Goal: Information Seeking & Learning: Learn about a topic

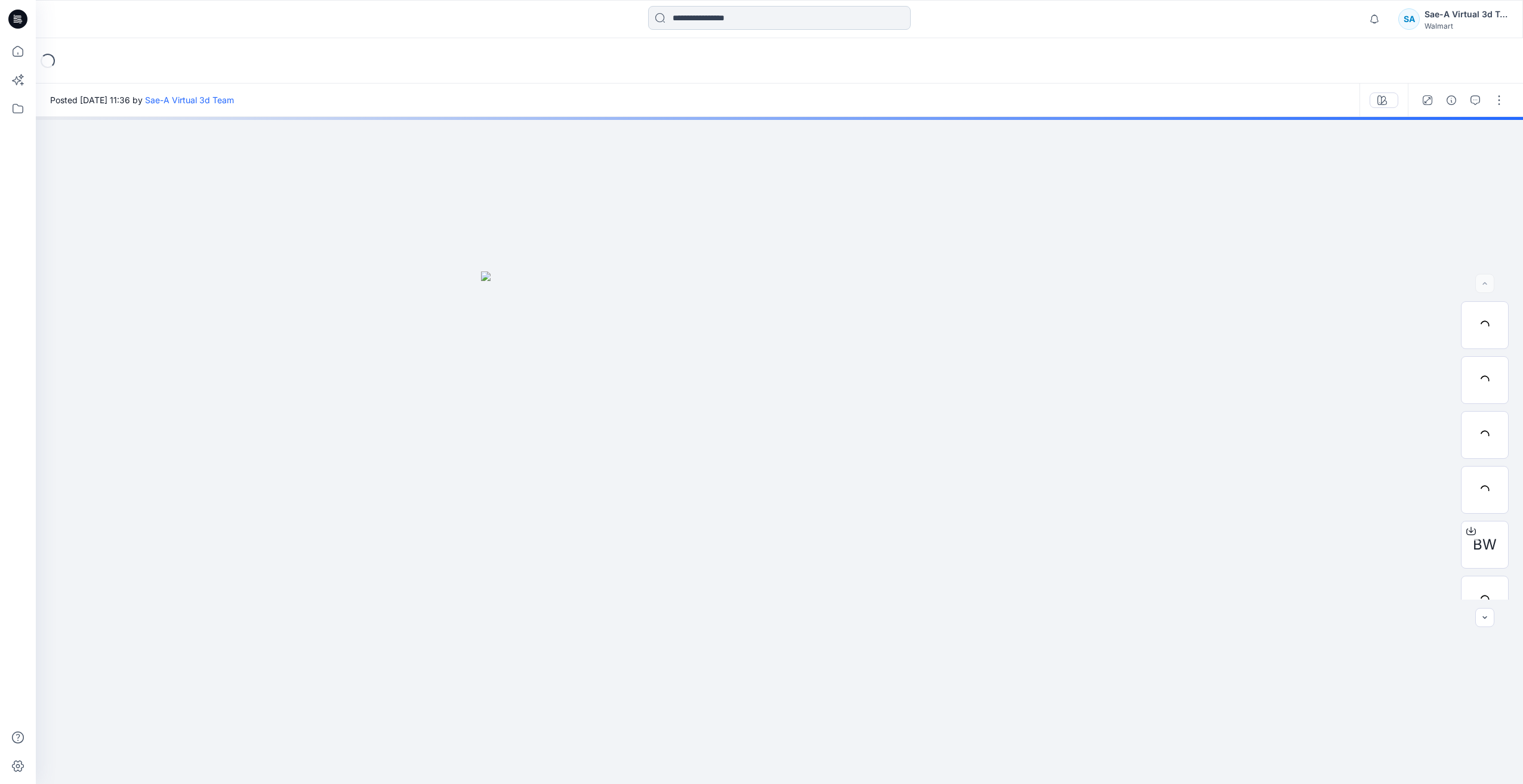
click at [733, 23] on input at bounding box center [780, 17] width 263 height 24
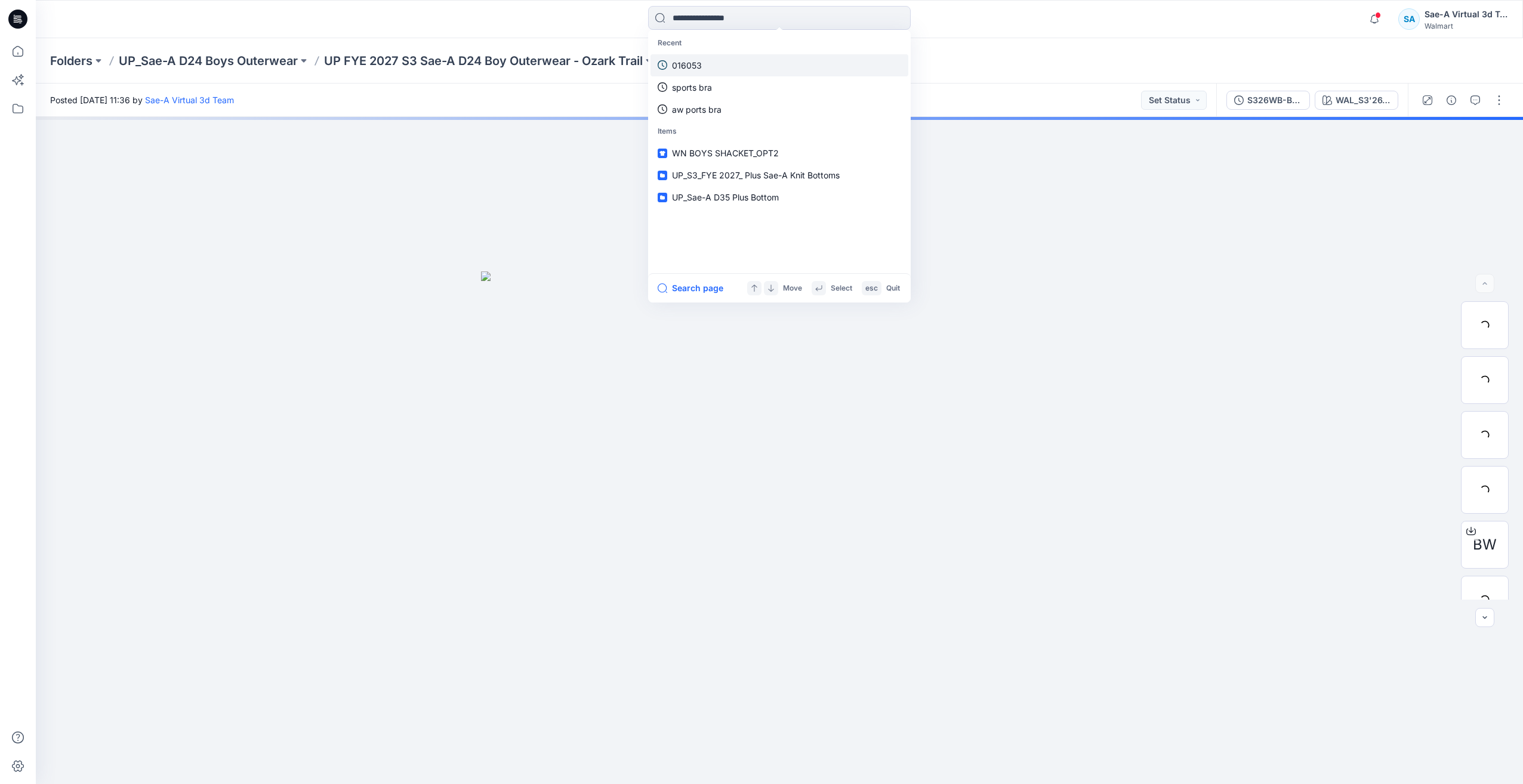
click at [733, 59] on link "016053" at bounding box center [779, 65] width 258 height 22
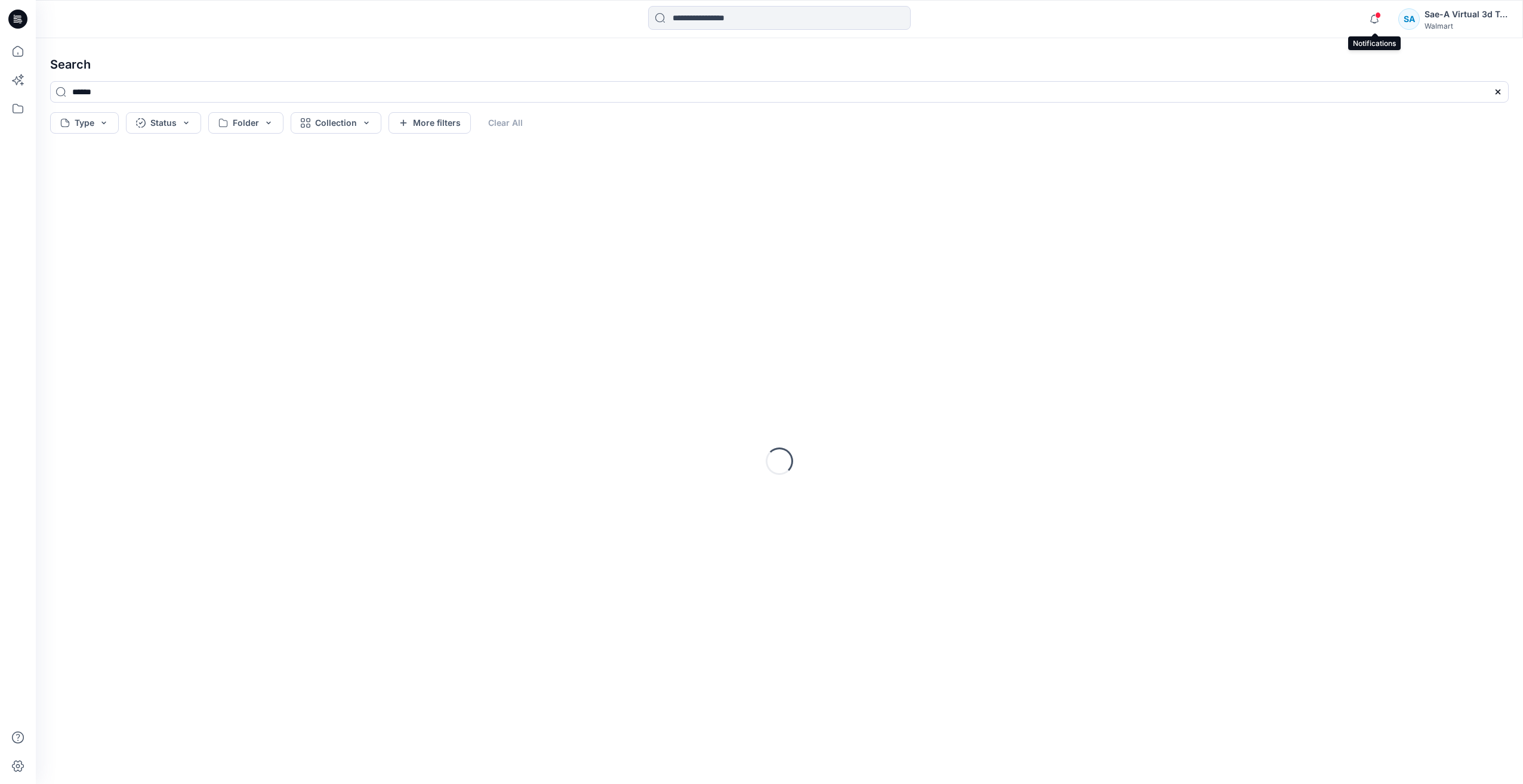
click at [1377, 18] on span at bounding box center [1378, 15] width 6 height 6
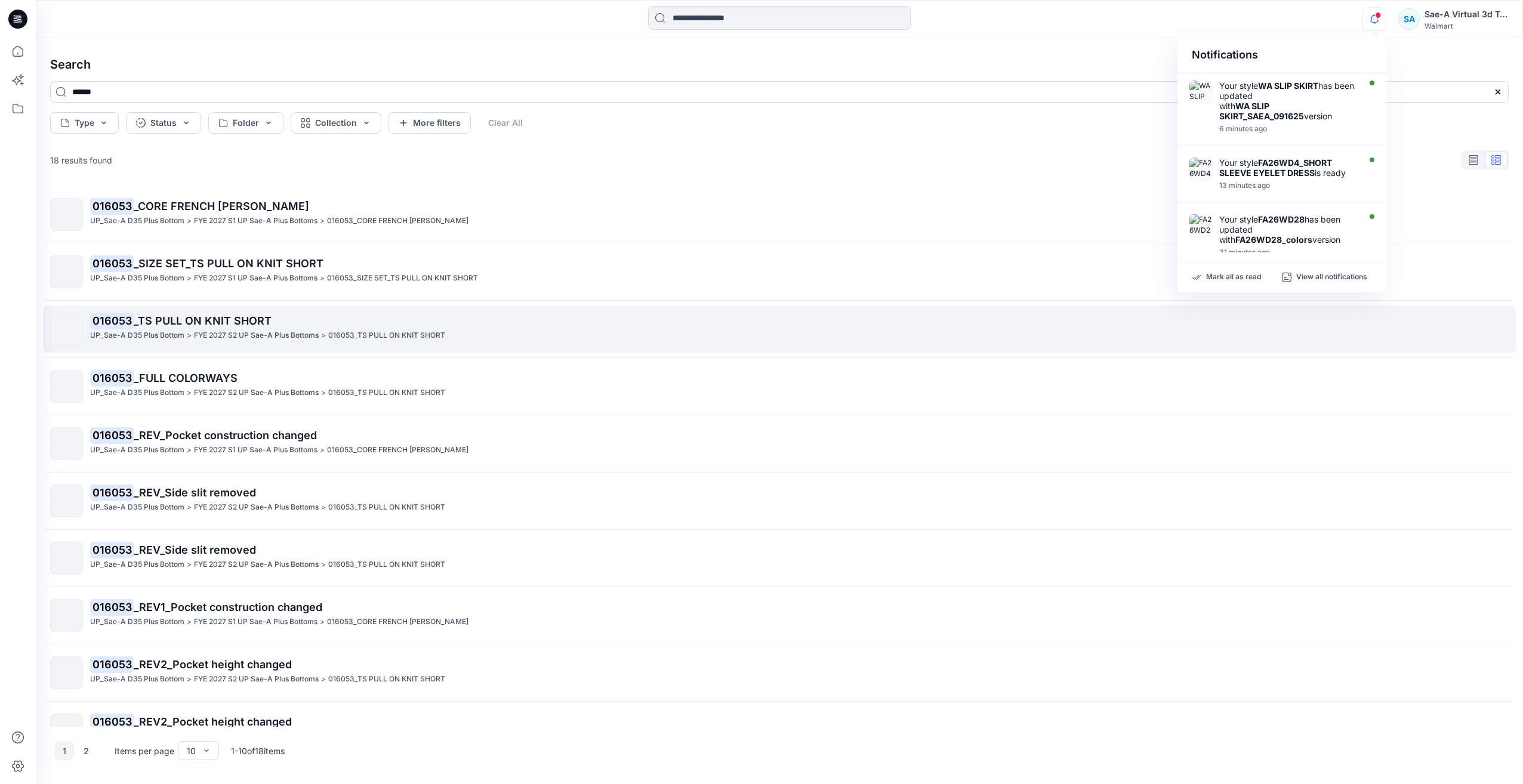
click at [247, 320] on span "_TS PULL ON KNIT SHORT" at bounding box center [203, 320] width 138 height 12
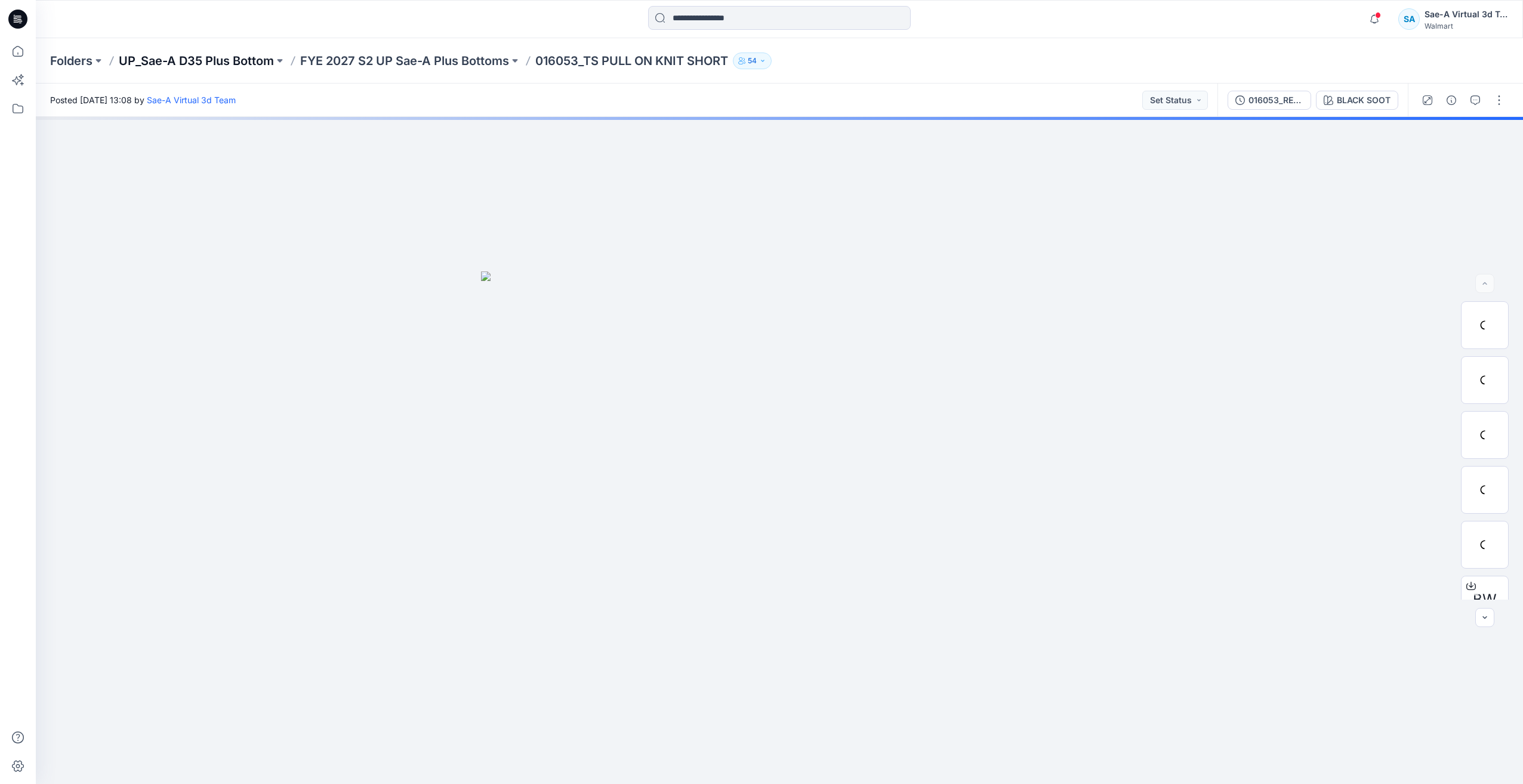
click at [236, 61] on p "UP_Sae-A D35 Plus Bottom" at bounding box center [196, 61] width 155 height 17
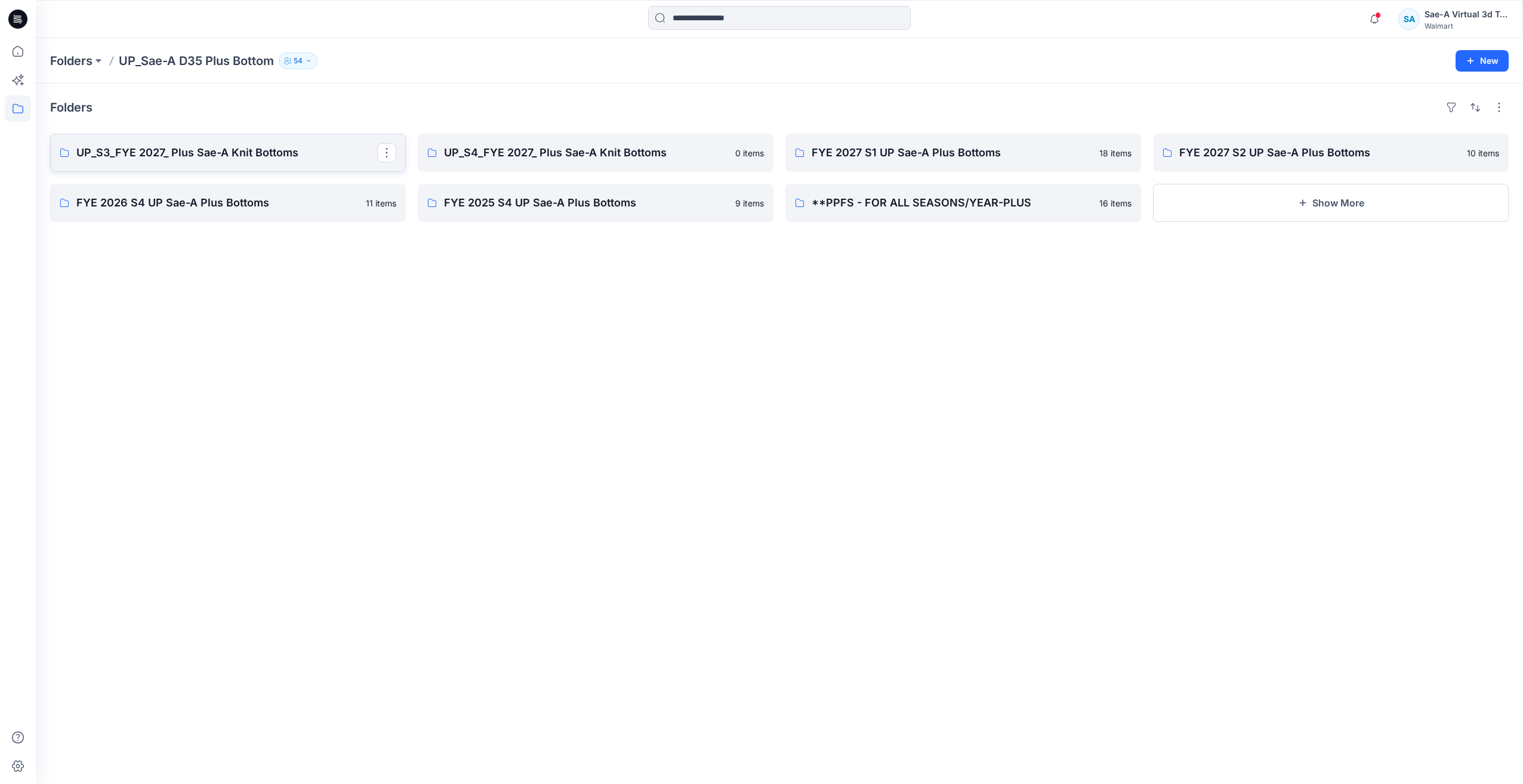
click at [225, 147] on p "UP_S3_FYE 2027_ Plus Sae-A Knit Bottoms" at bounding box center [227, 153] width 301 height 17
click at [320, 155] on p "UP_S3_FYE 2027_ Plus Sae-A Knit Bottoms" at bounding box center [227, 153] width 301 height 17
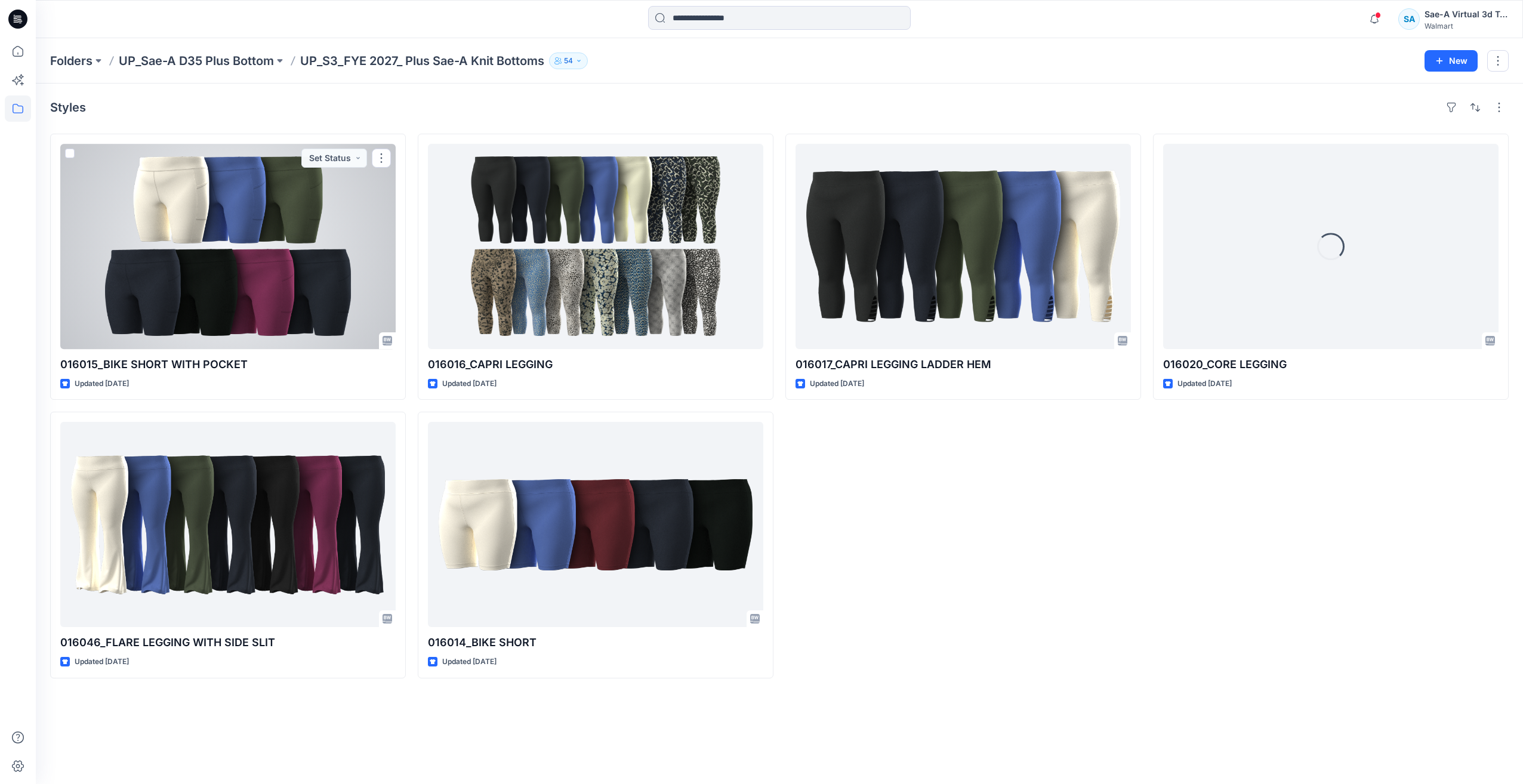
drag, startPoint x: 287, startPoint y: 250, endPoint x: 1135, endPoint y: 297, distance: 849.3
click at [287, 250] on div at bounding box center [228, 246] width 336 height 205
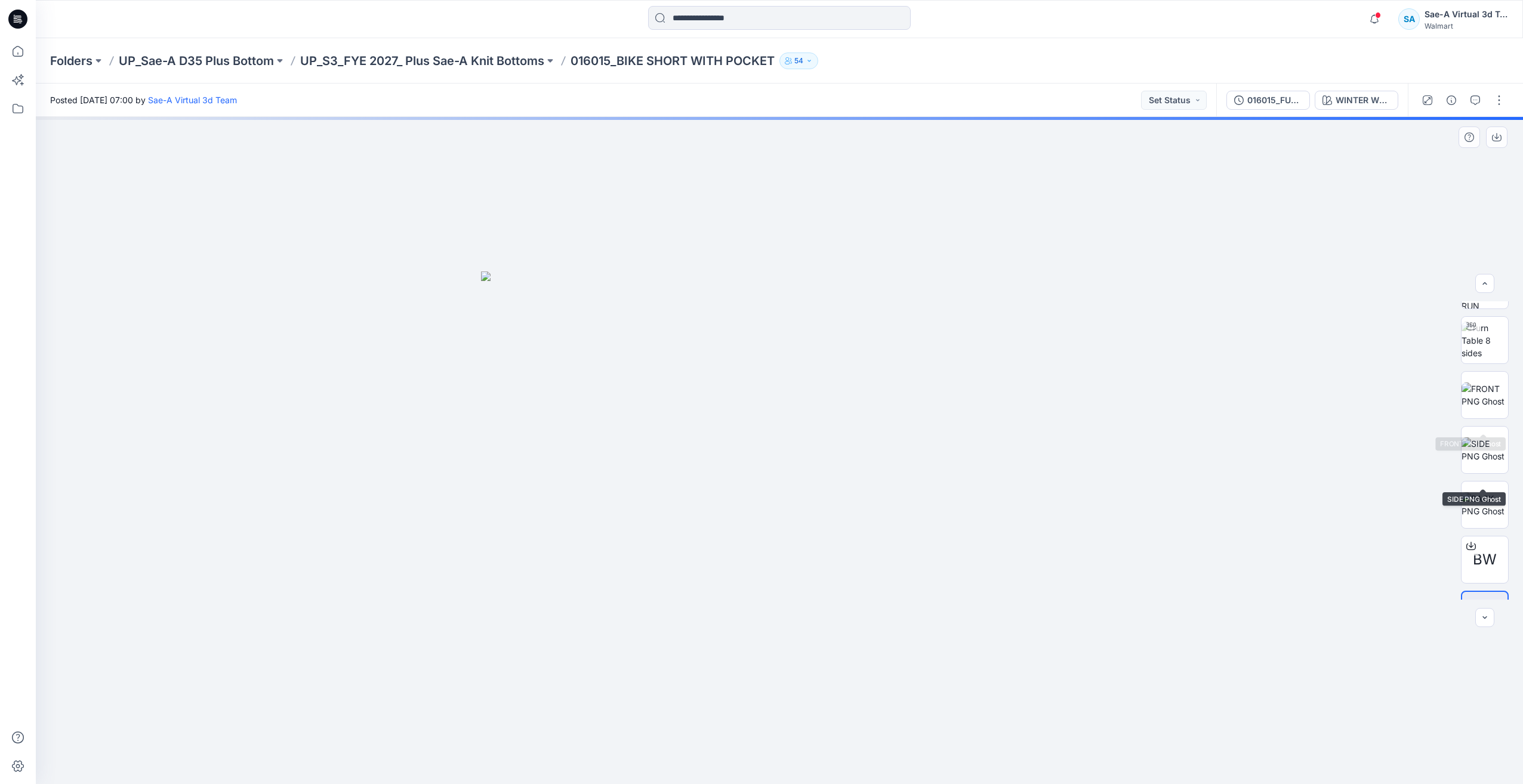
scroll to position [19, 0]
click at [518, 55] on p "UP_S3_FYE 2027_ Plus Sae-A Knit Bottoms" at bounding box center [422, 61] width 244 height 17
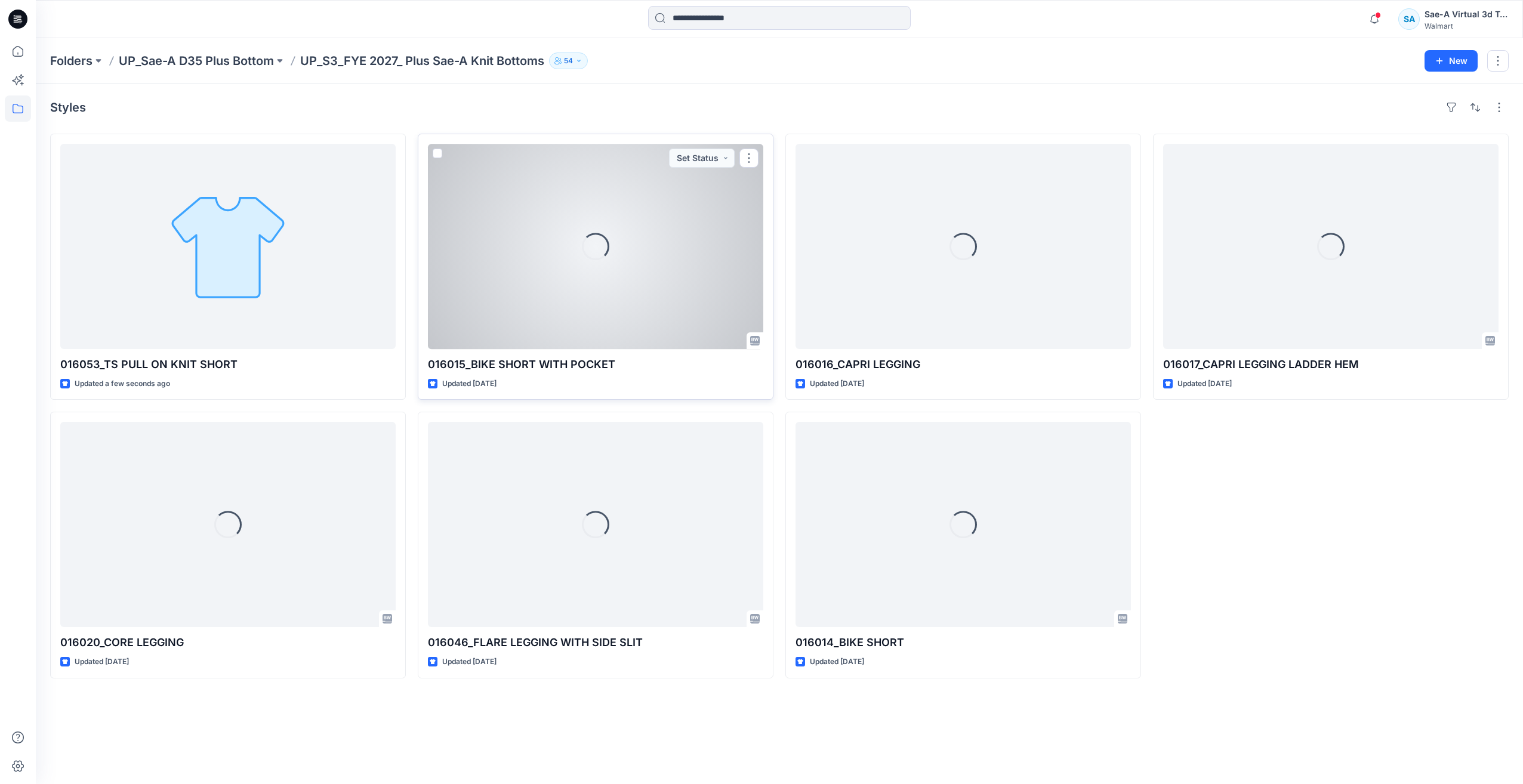
click at [562, 290] on div "Loading..." at bounding box center [596, 246] width 336 height 205
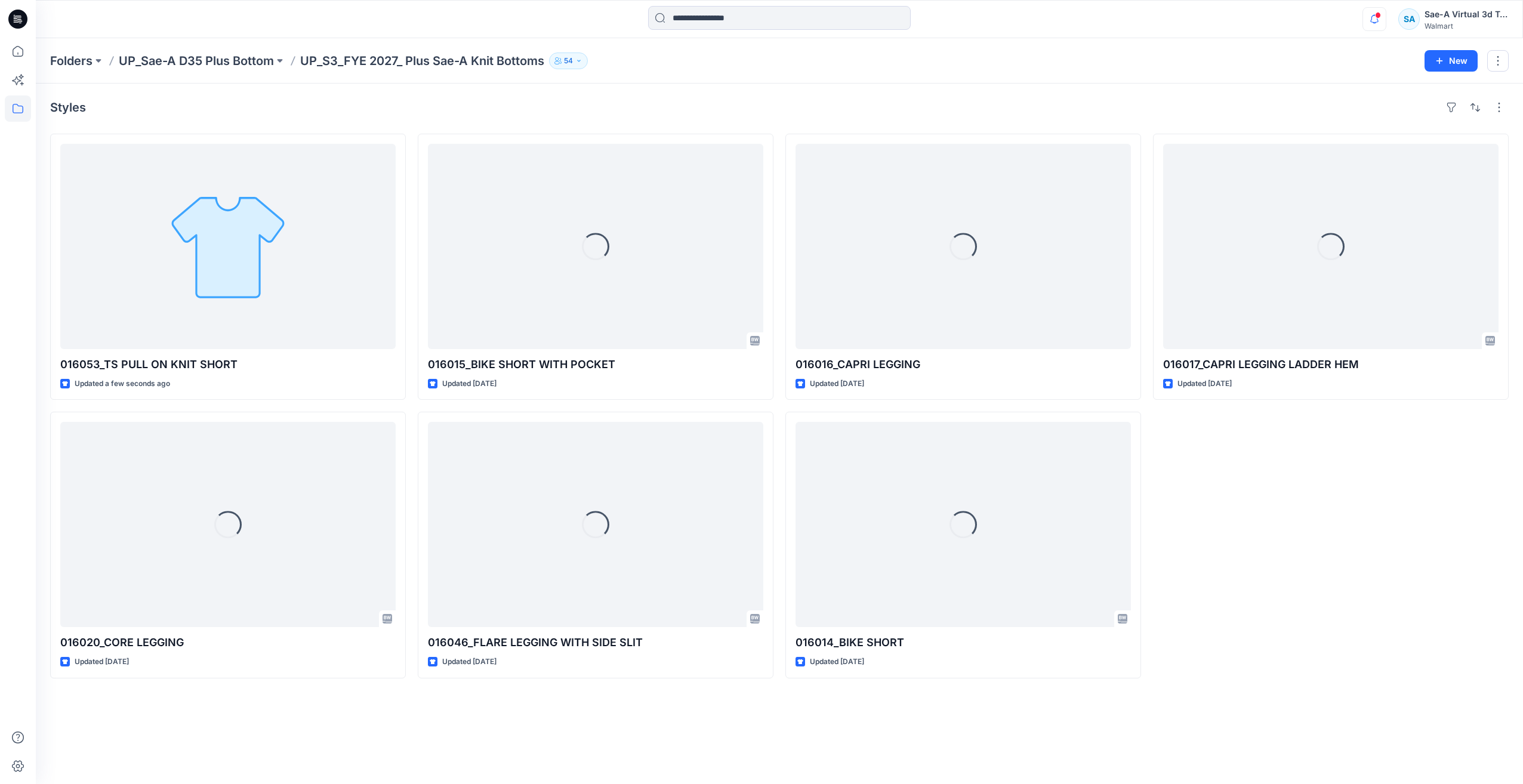
click at [1390, 14] on div "Notifications Your style WA SLIP SKIRT has been updated with WA SLIP SKIRT_SAEA…" at bounding box center [1435, 19] width 146 height 26
click at [1376, 18] on icon "button" at bounding box center [1374, 19] width 23 height 24
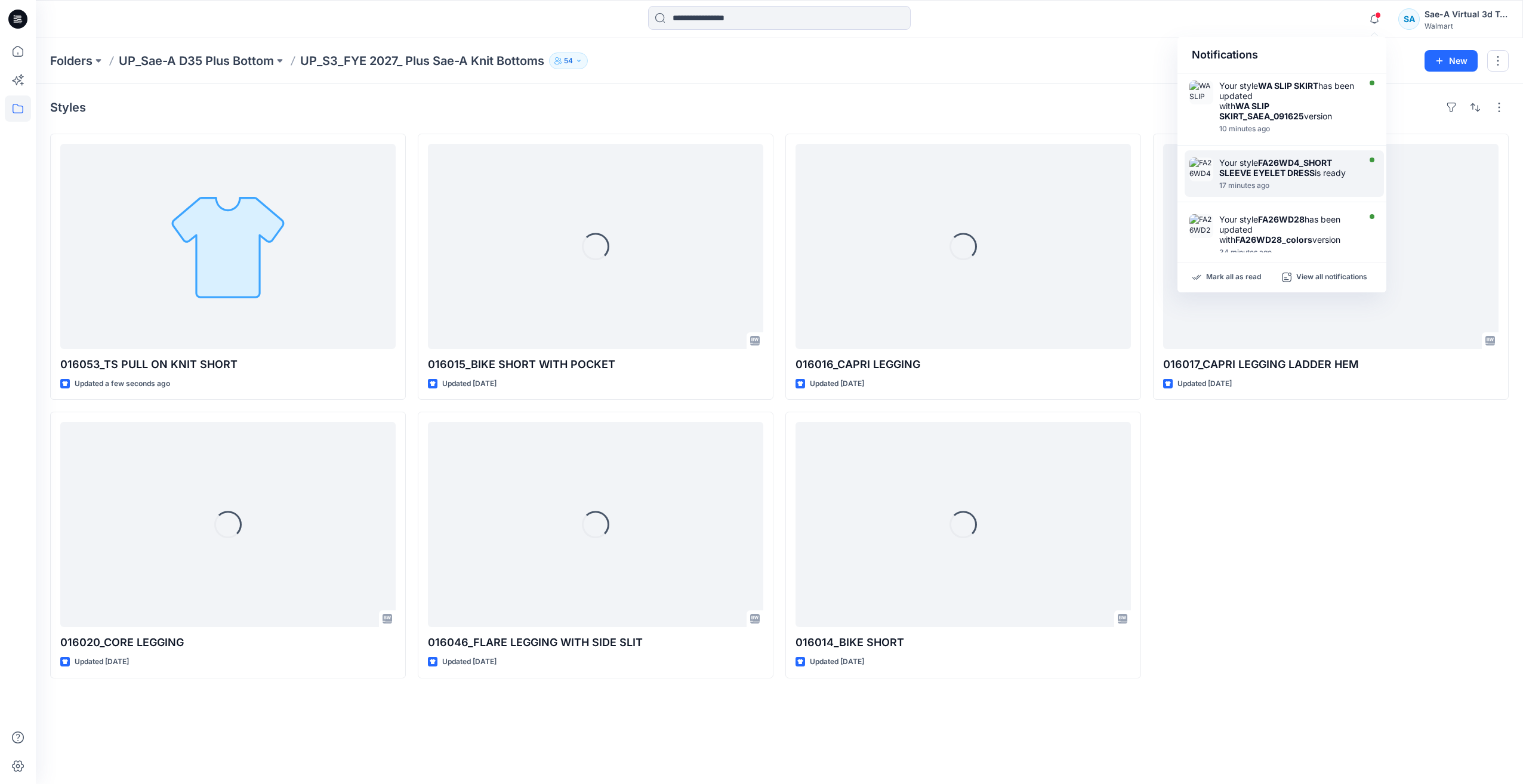
click at [1296, 173] on strong "FA26WD4_SHORT SLEEVE EYELET DRESS" at bounding box center [1276, 168] width 113 height 21
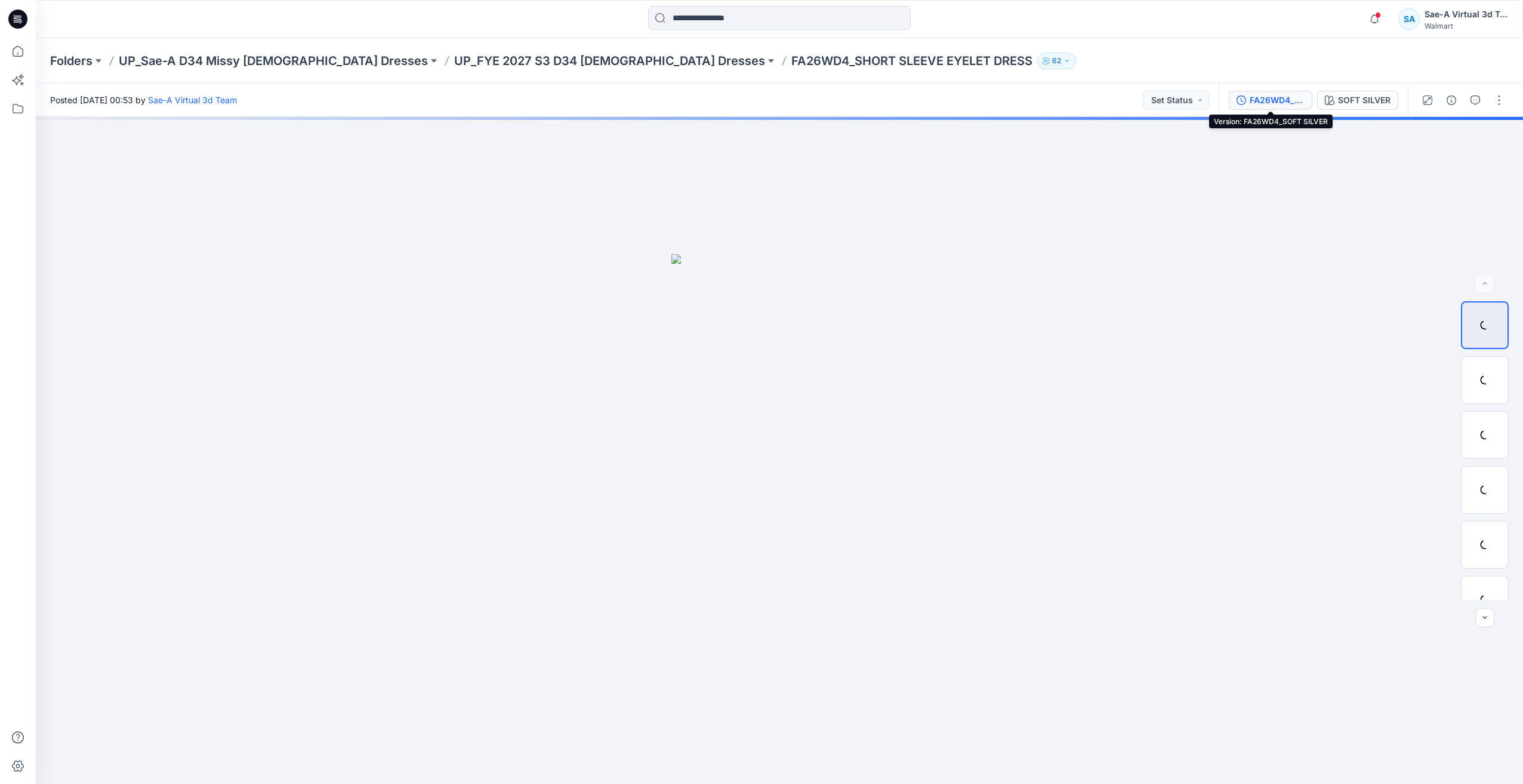
click at [1272, 100] on div "FA26WD4_SOFT SILVER" at bounding box center [1277, 100] width 55 height 13
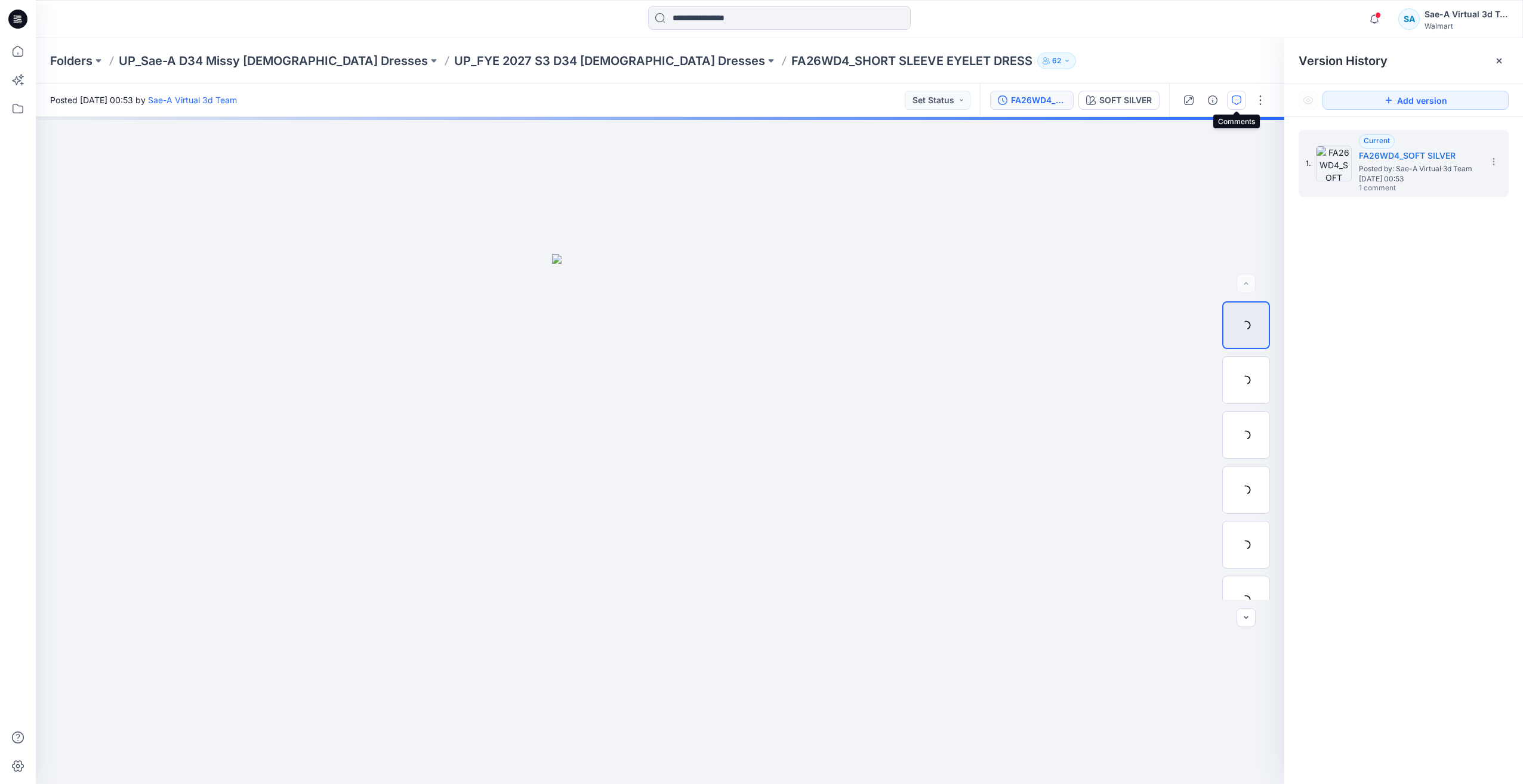
click at [1238, 104] on icon "button" at bounding box center [1236, 100] width 10 height 10
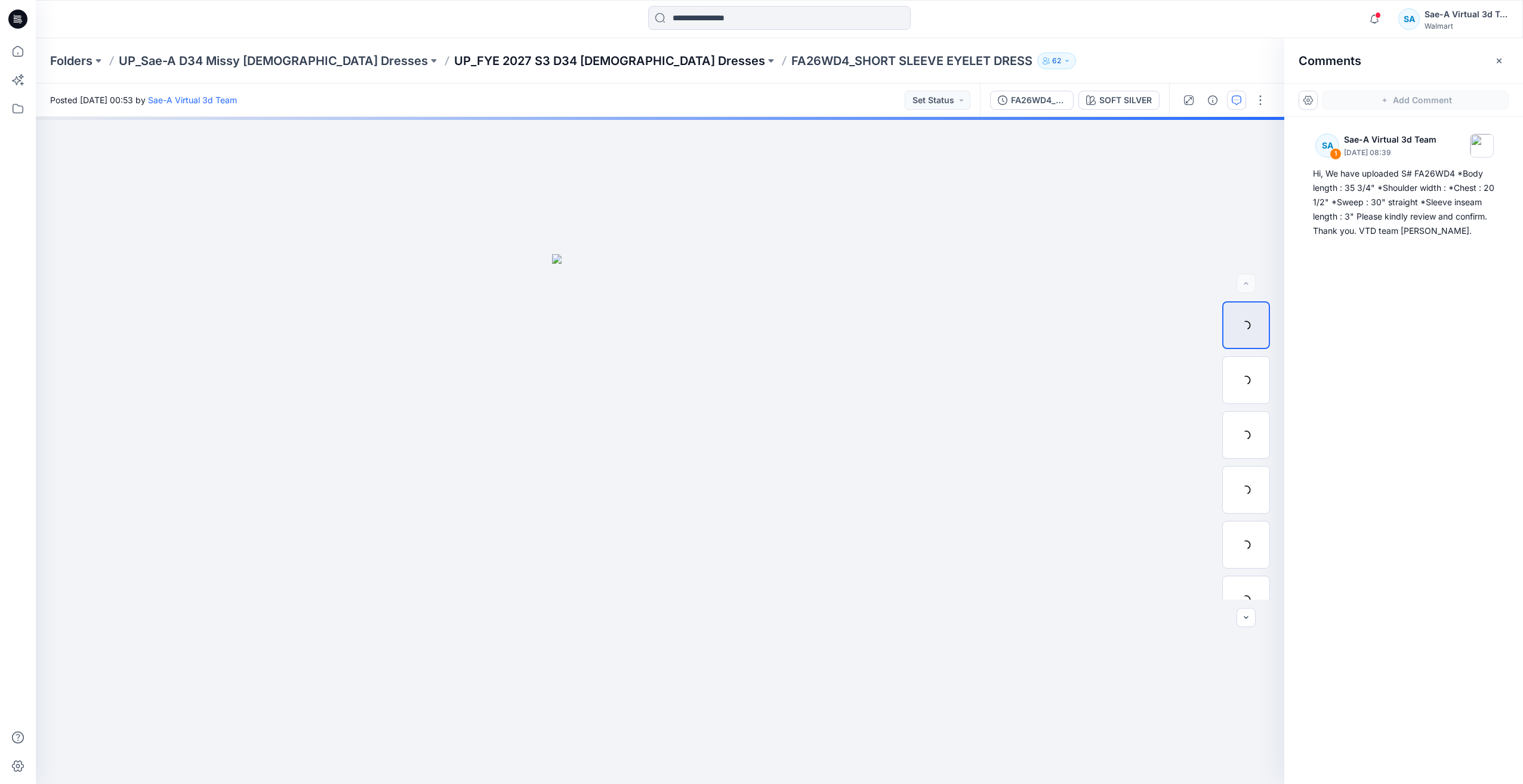
click at [531, 58] on p "UP_FYE 2027 S3 D34 Ladies Dresses" at bounding box center [609, 61] width 311 height 17
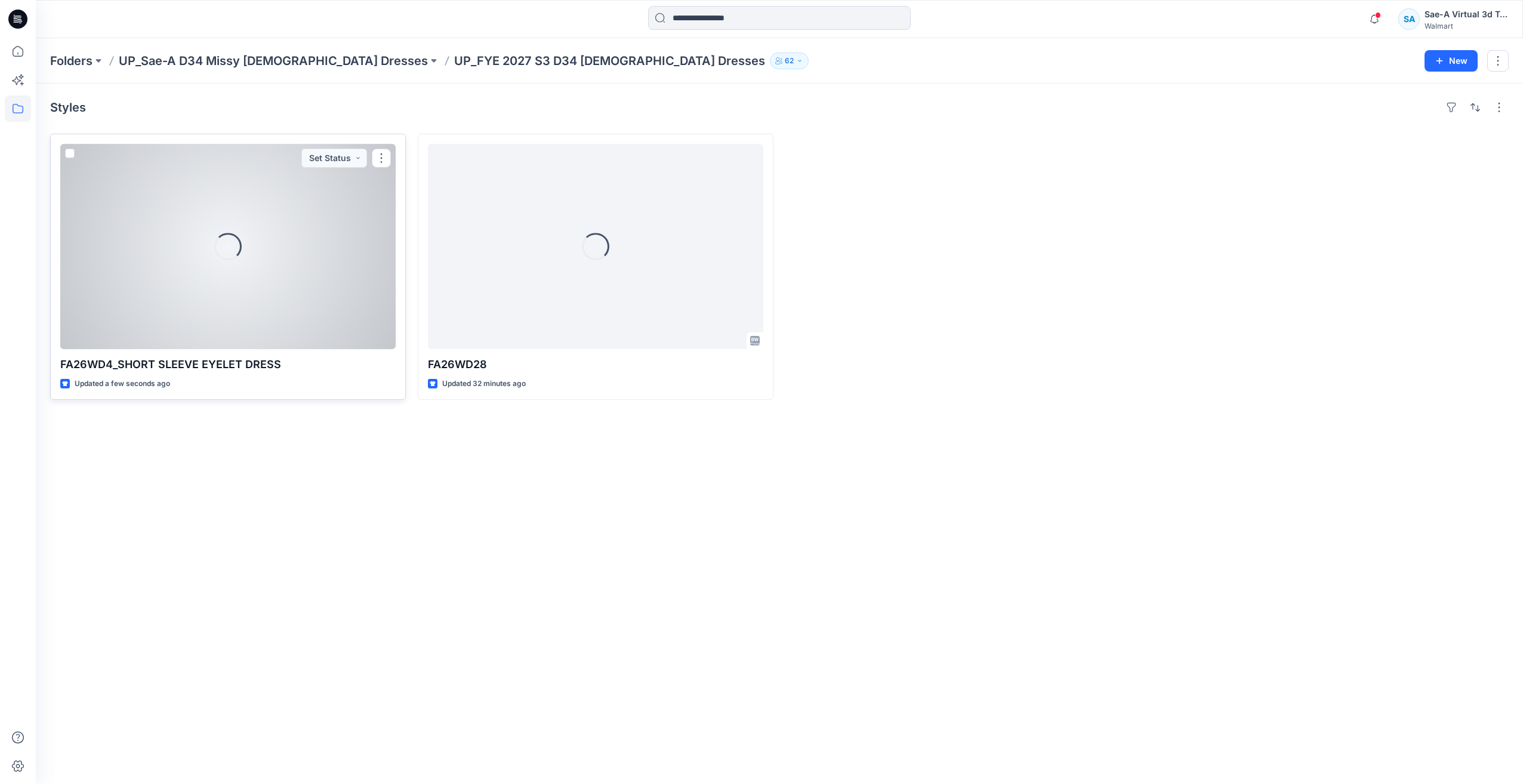
click at [248, 214] on div "Loading..." at bounding box center [228, 246] width 336 height 205
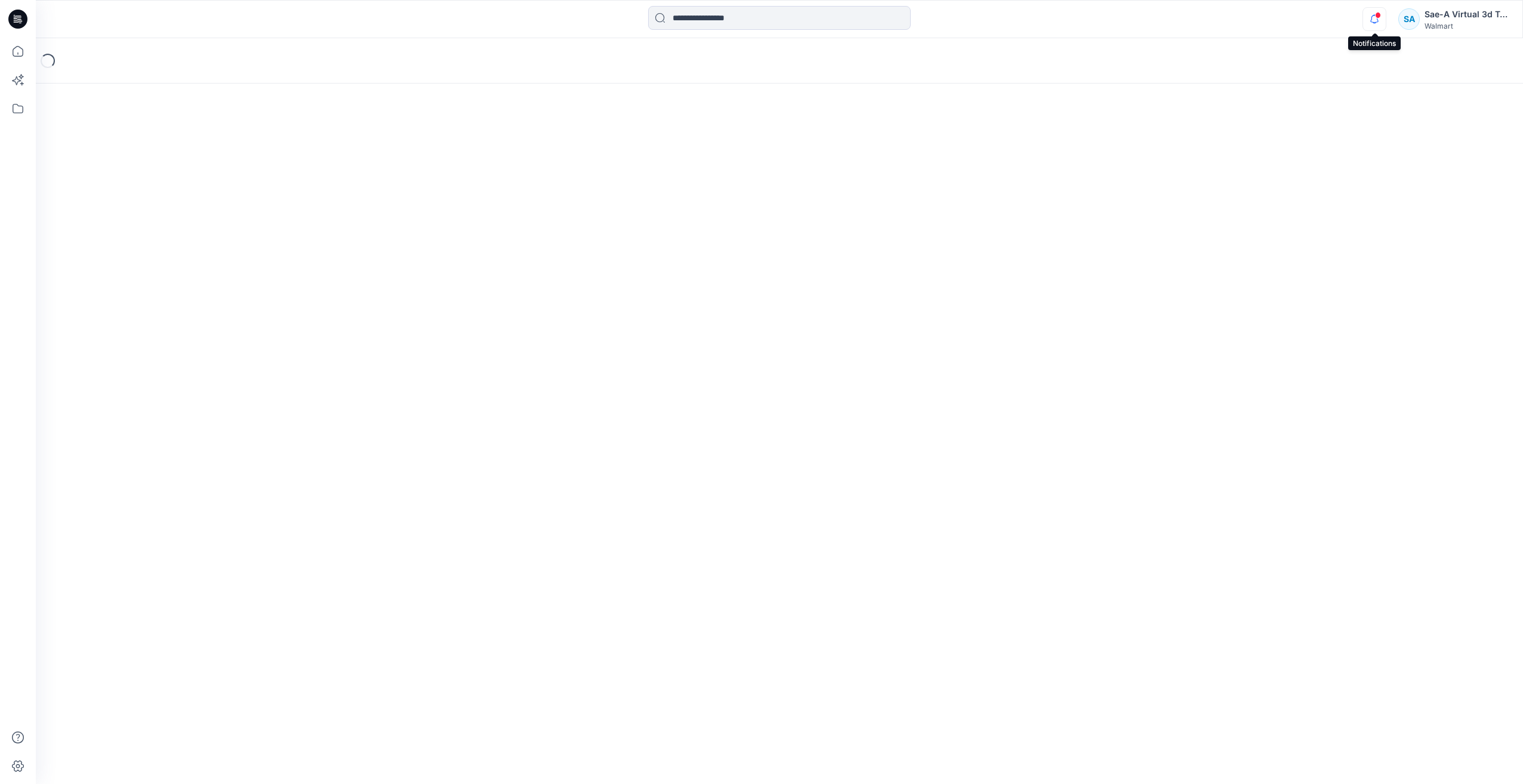
click at [1374, 22] on icon "button" at bounding box center [1375, 23] width 4 height 2
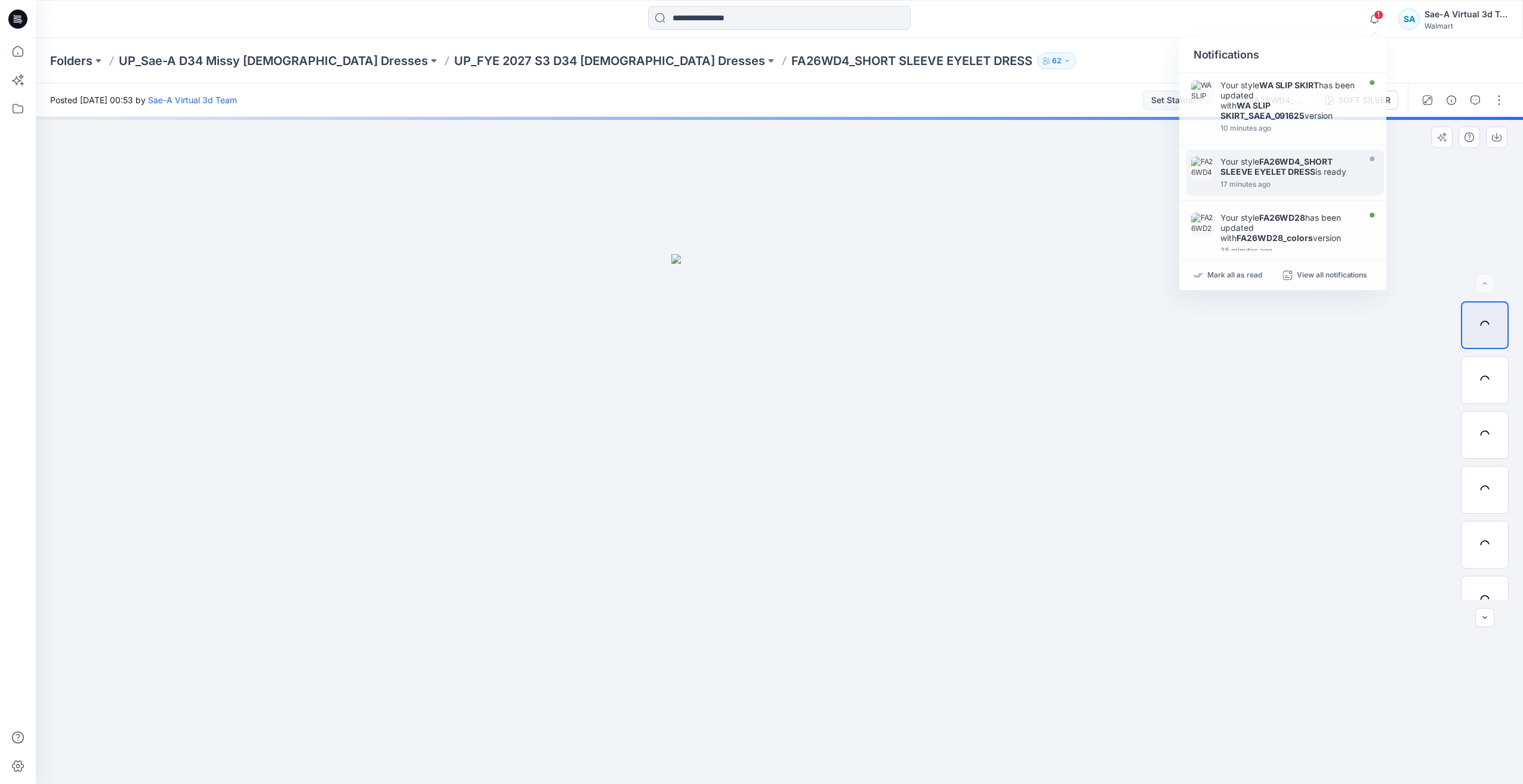
drag, startPoint x: 1346, startPoint y: 330, endPoint x: 1372, endPoint y: 320, distance: 27.9
click at [1346, 331] on div at bounding box center [780, 451] width 1488 height 667
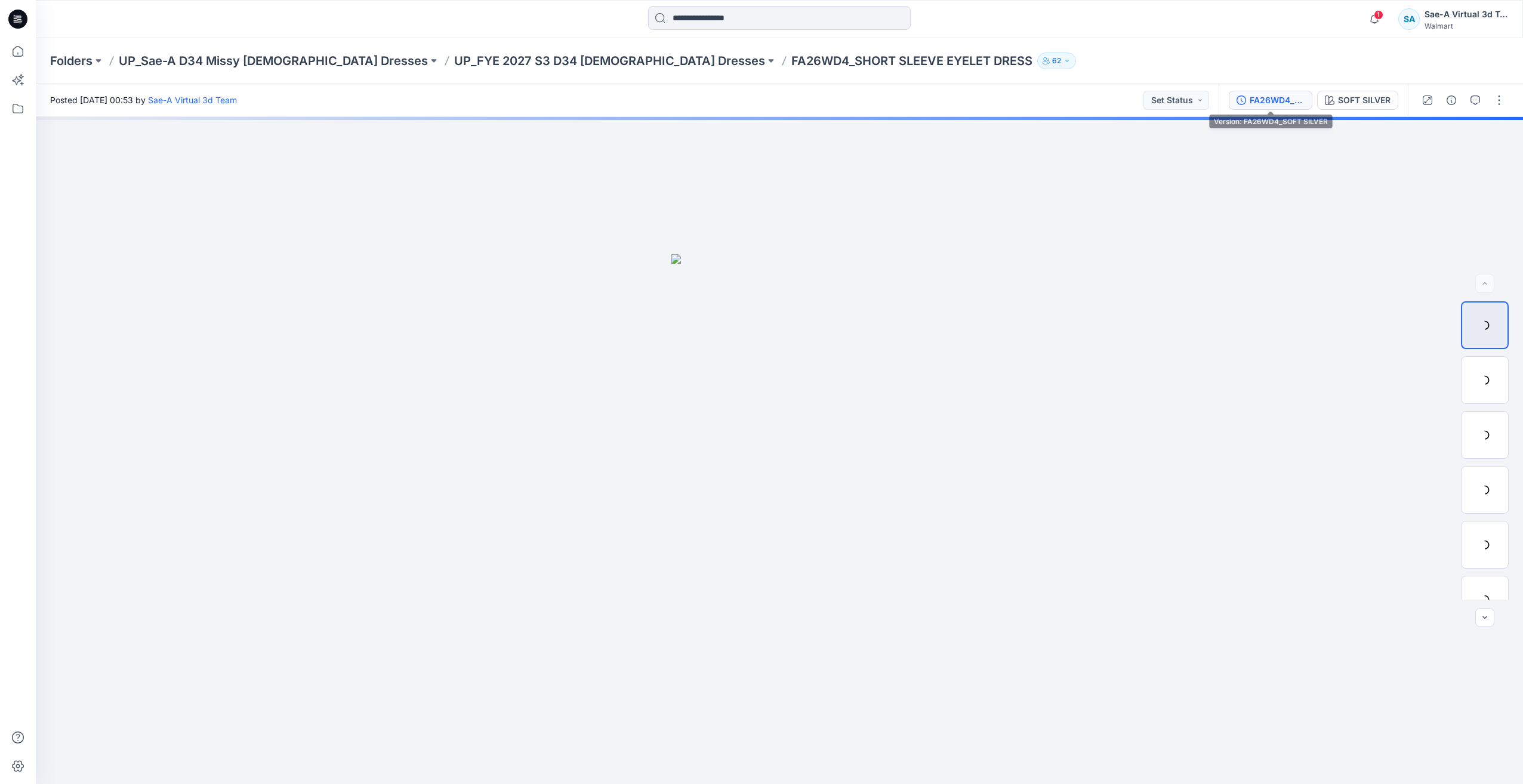
click at [1283, 101] on div "FA26WD4_SOFT SILVER" at bounding box center [1277, 100] width 55 height 13
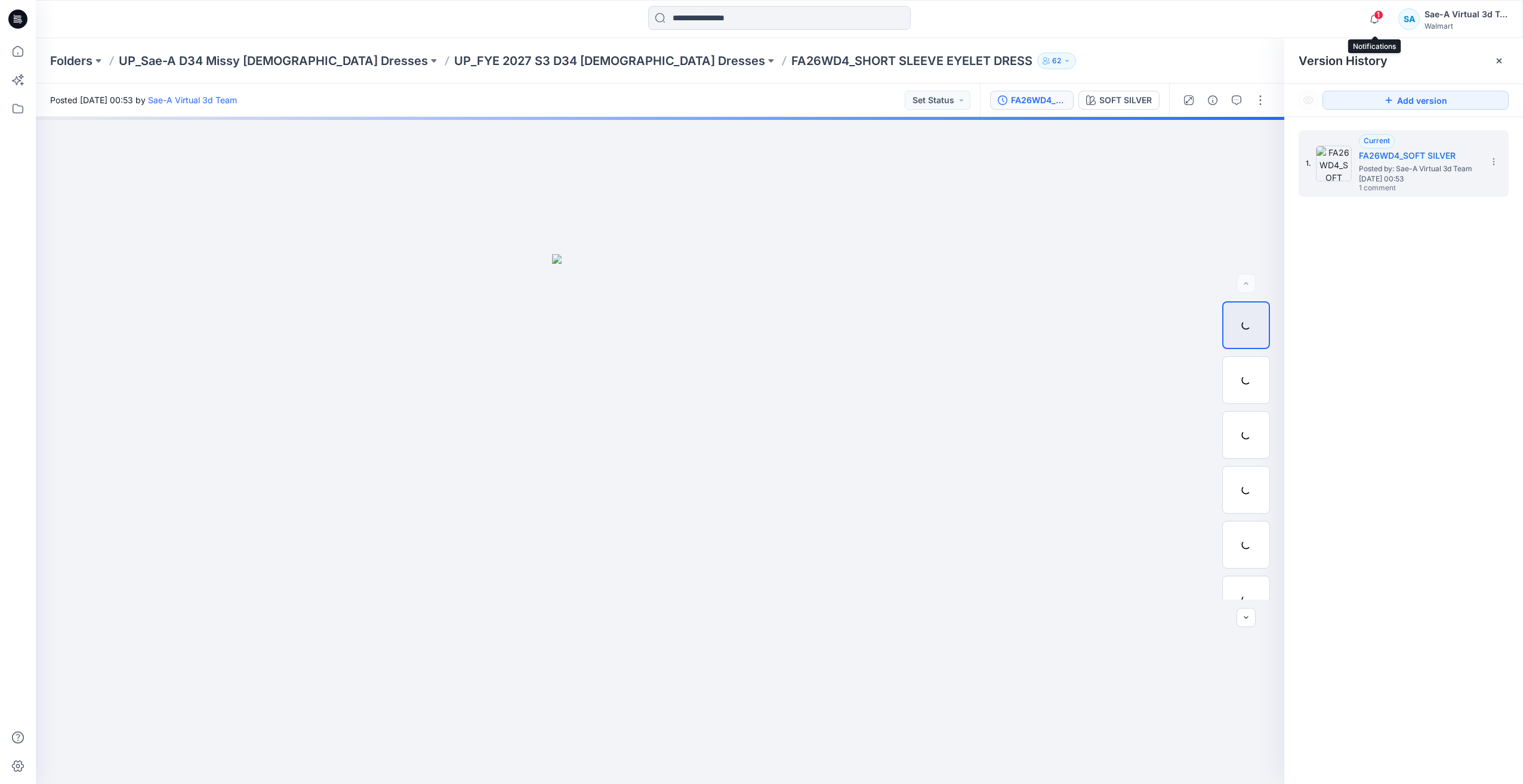
click at [1376, 19] on span "1" at bounding box center [1379, 15] width 10 height 10
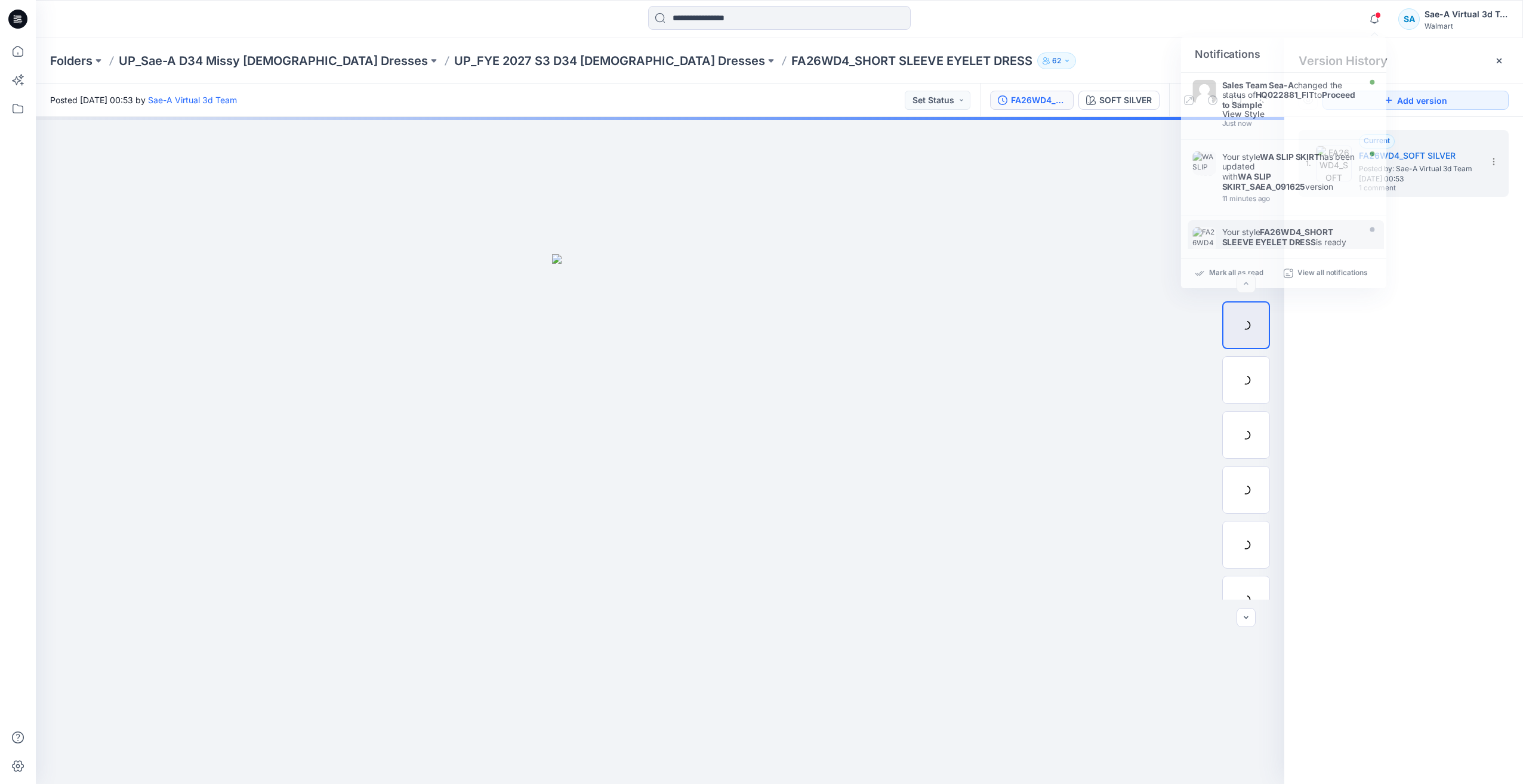
click at [1446, 485] on div "1. Current FA26WD4_SOFT SILVER Posted by: Sae-A Virtual 3d Team Monday, Septemb…" at bounding box center [1404, 459] width 239 height 684
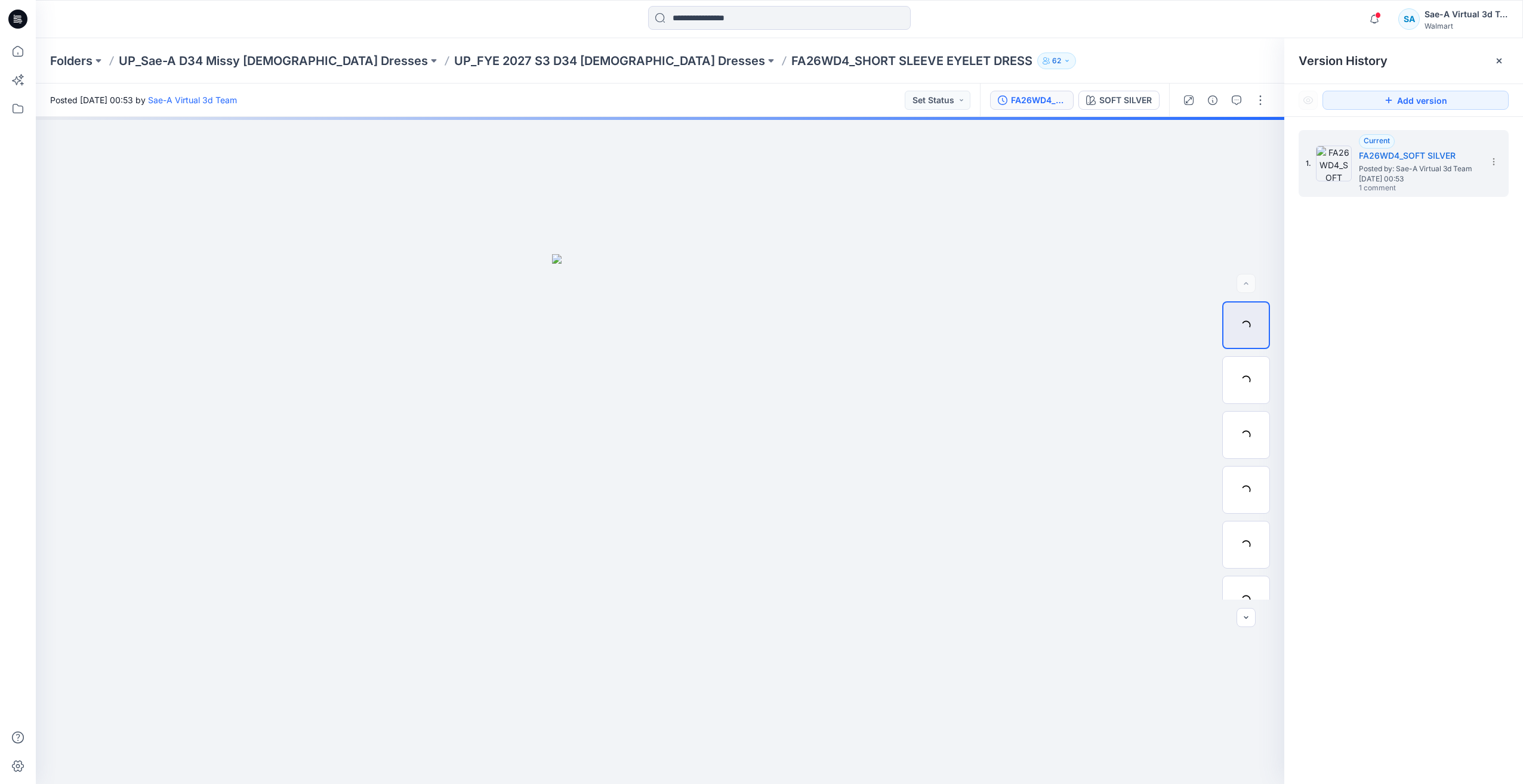
click at [9, 16] on icon at bounding box center [18, 19] width 19 height 19
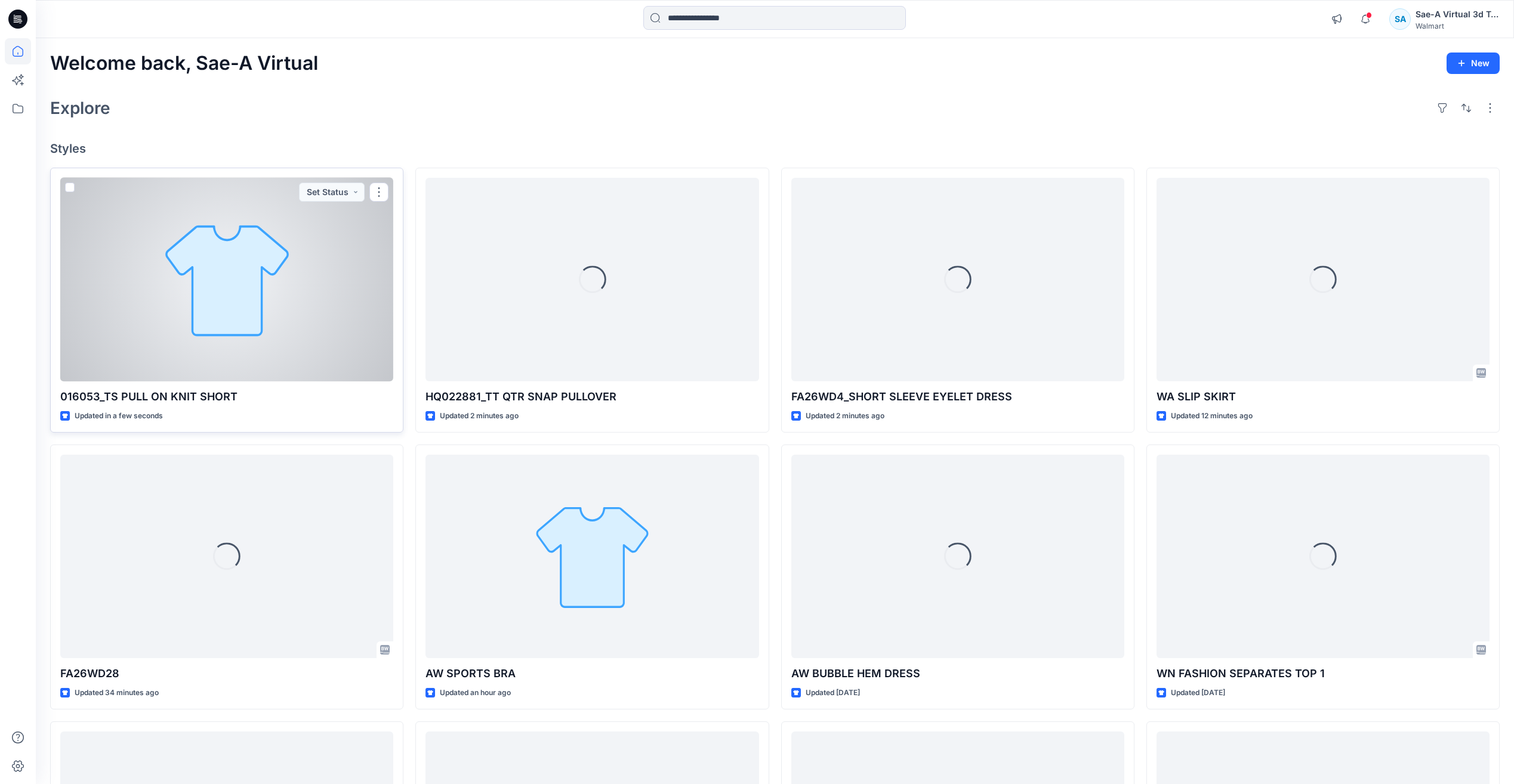
click at [261, 311] on div at bounding box center [227, 279] width 333 height 203
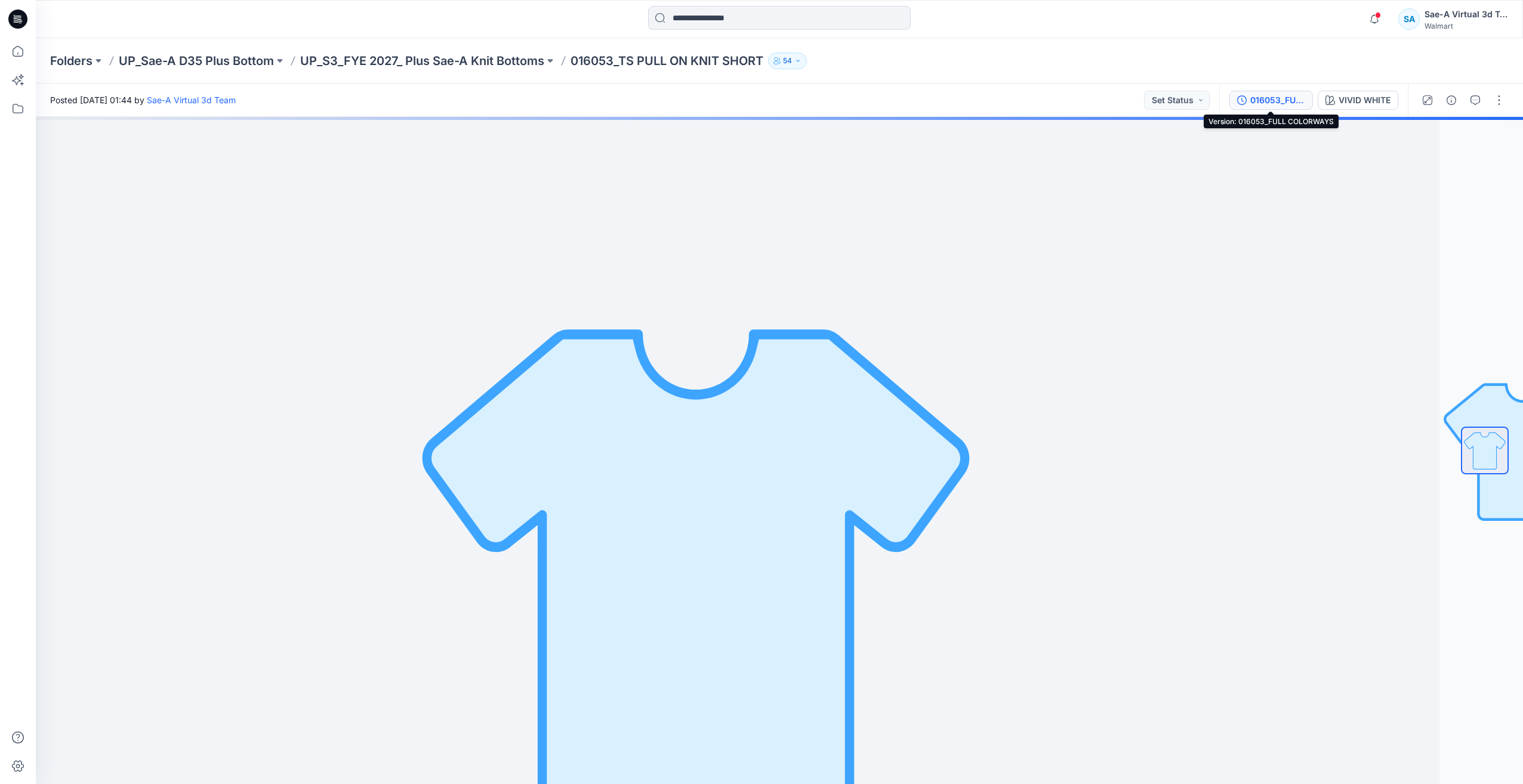
click at [1255, 102] on div "016053_FULL COLORWAYS" at bounding box center [1278, 100] width 55 height 13
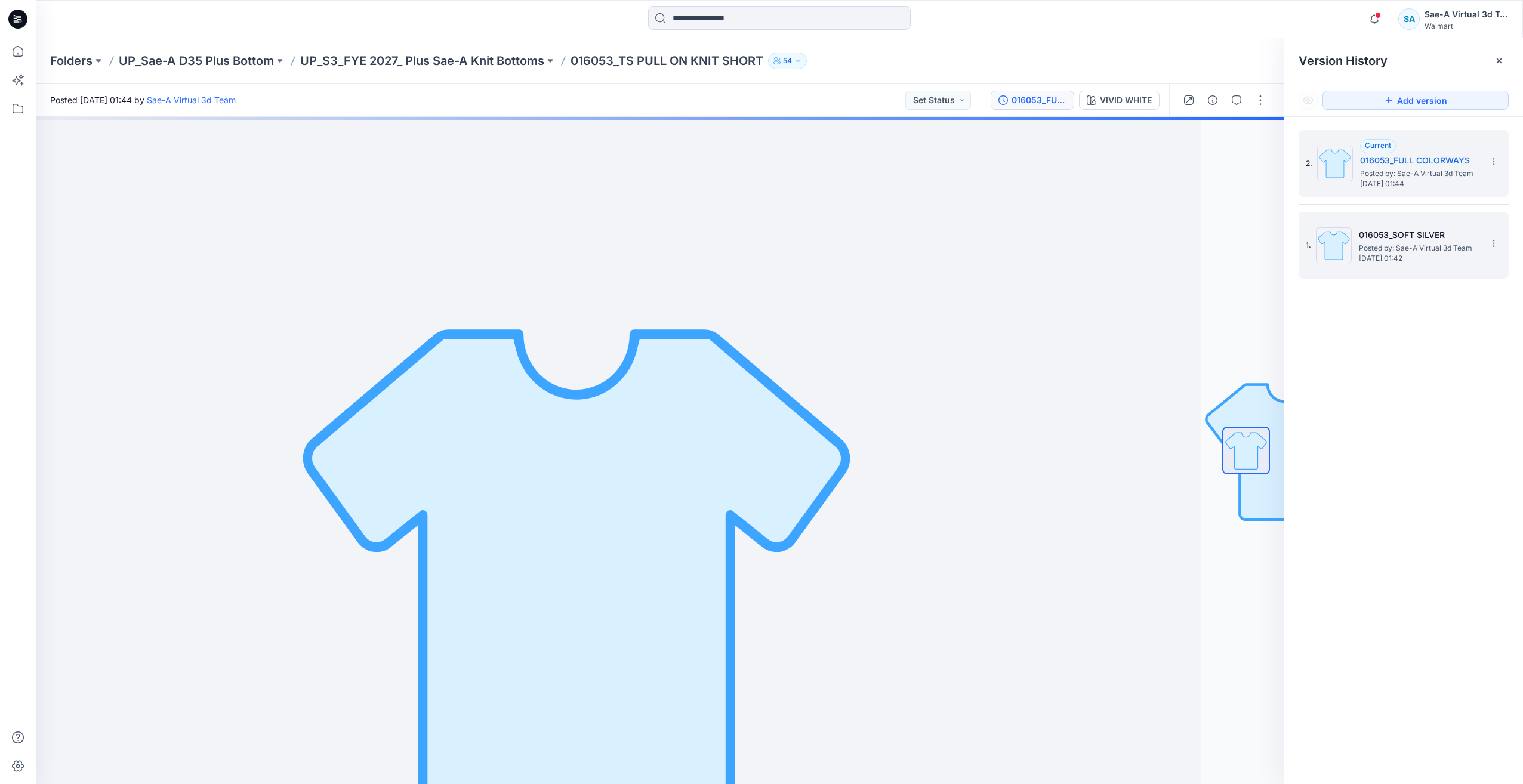
drag, startPoint x: 1401, startPoint y: 237, endPoint x: 1402, endPoint y: 221, distance: 16.0
click at [1401, 237] on h5 "016053_SOFT SILVER" at bounding box center [1419, 235] width 119 height 14
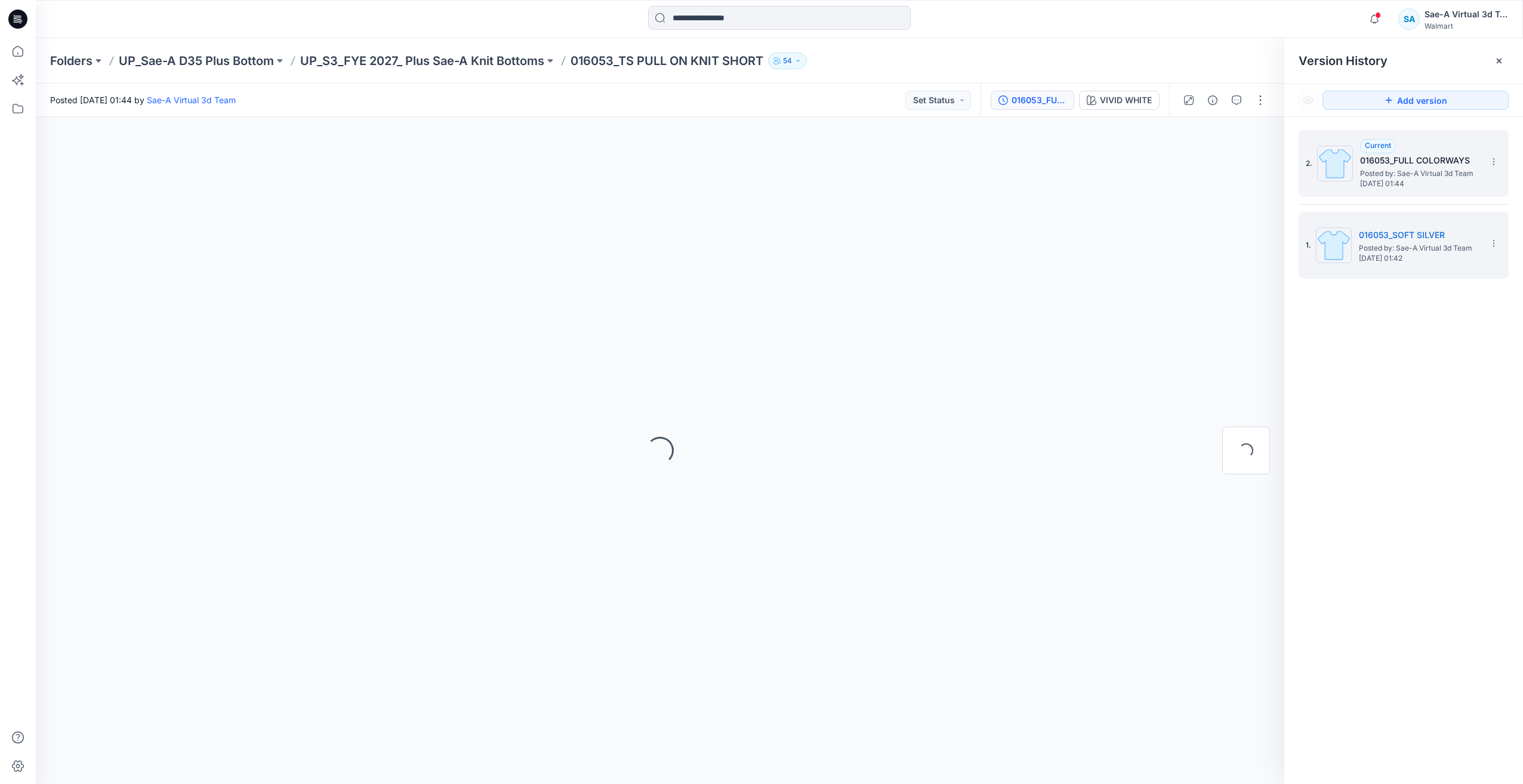
click at [1424, 167] on span "Posted by: Sae-A Virtual 3d Team" at bounding box center [1419, 173] width 119 height 12
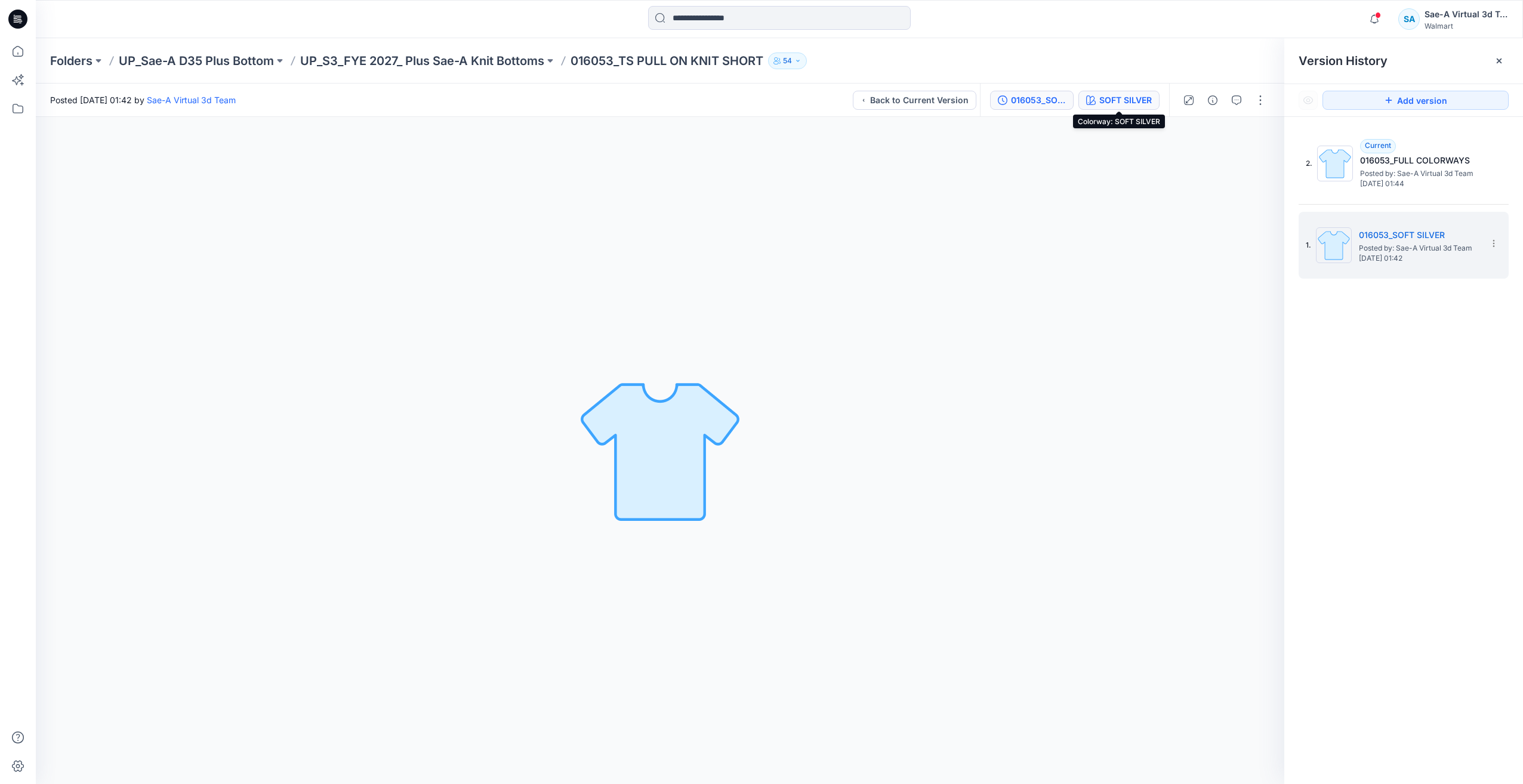
click at [1133, 95] on div "SOFT SILVER" at bounding box center [1126, 100] width 53 height 13
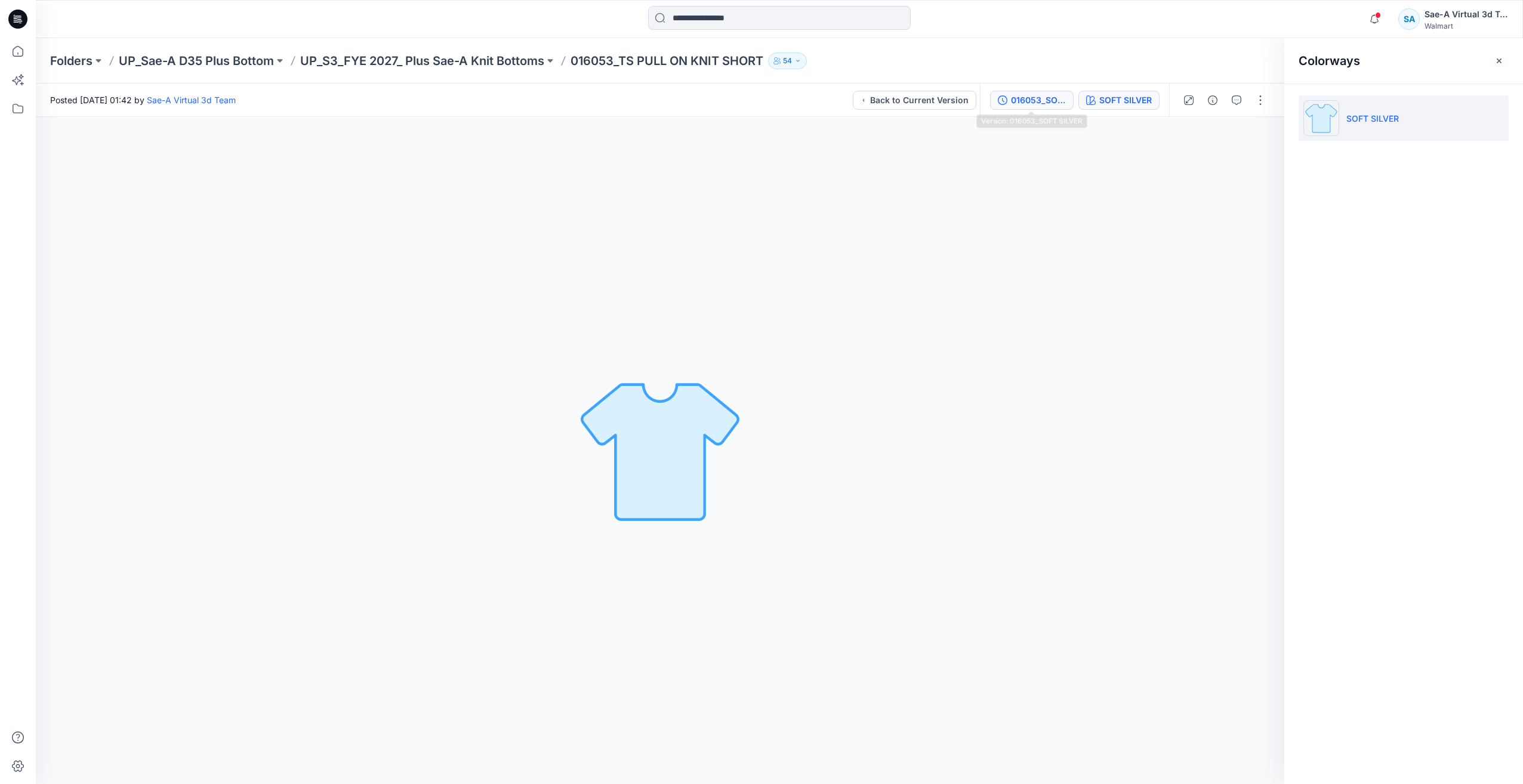
click at [1016, 95] on div "016053_SOFT SILVER" at bounding box center [1038, 100] width 55 height 13
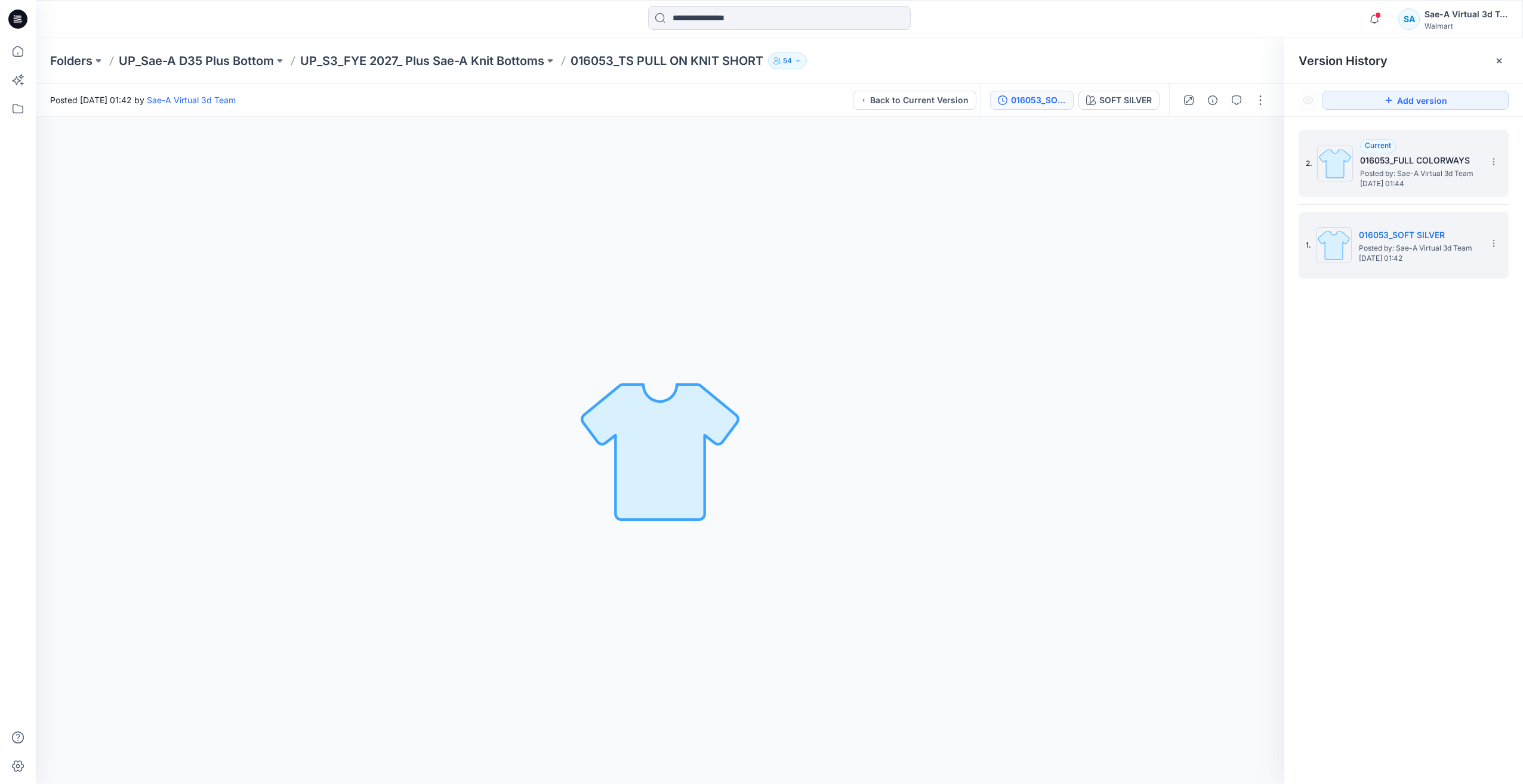
click at [1390, 159] on h5 "016053_FULL COLORWAYS" at bounding box center [1419, 160] width 119 height 14
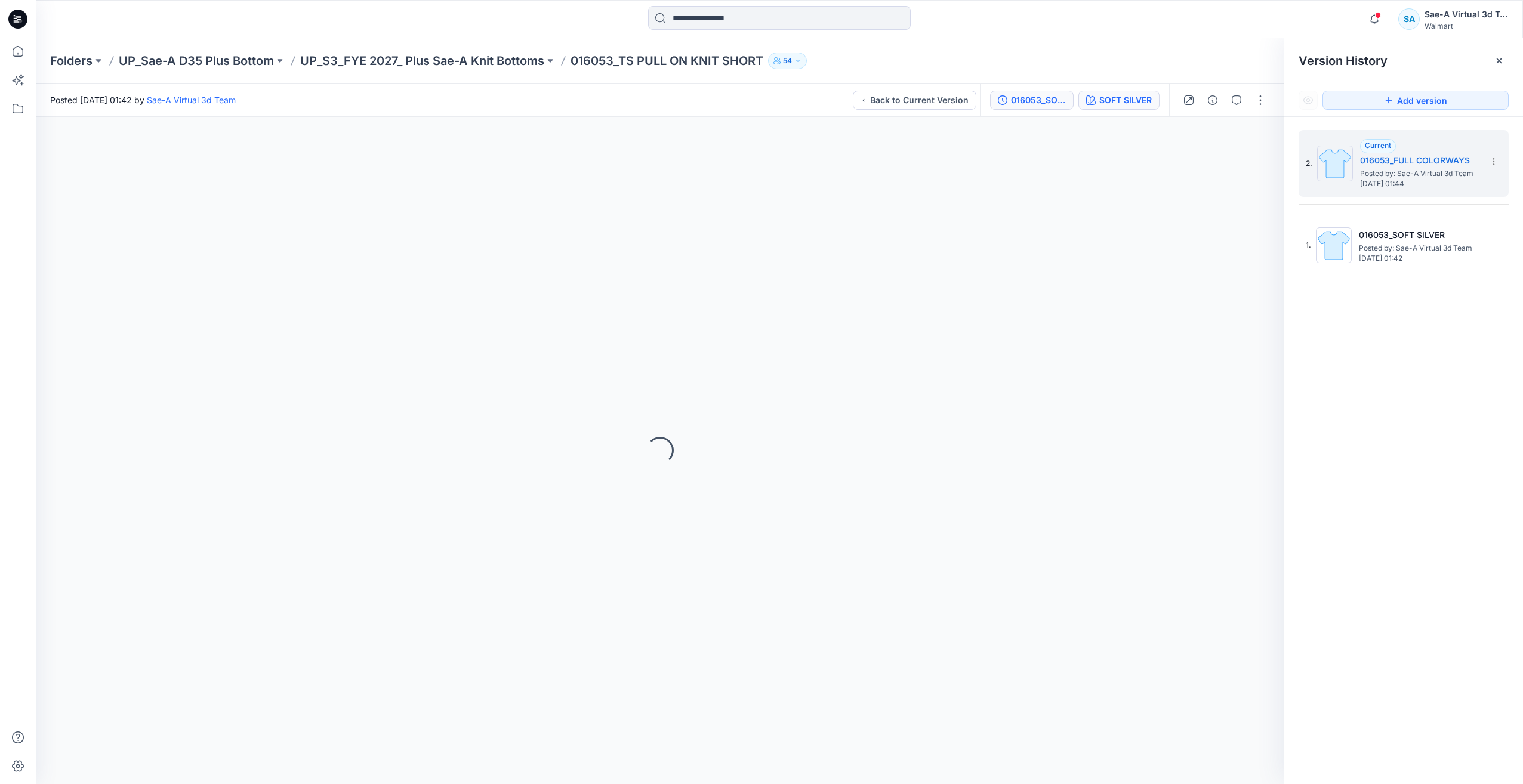
click at [1122, 102] on div "SOFT SILVER" at bounding box center [1126, 100] width 53 height 13
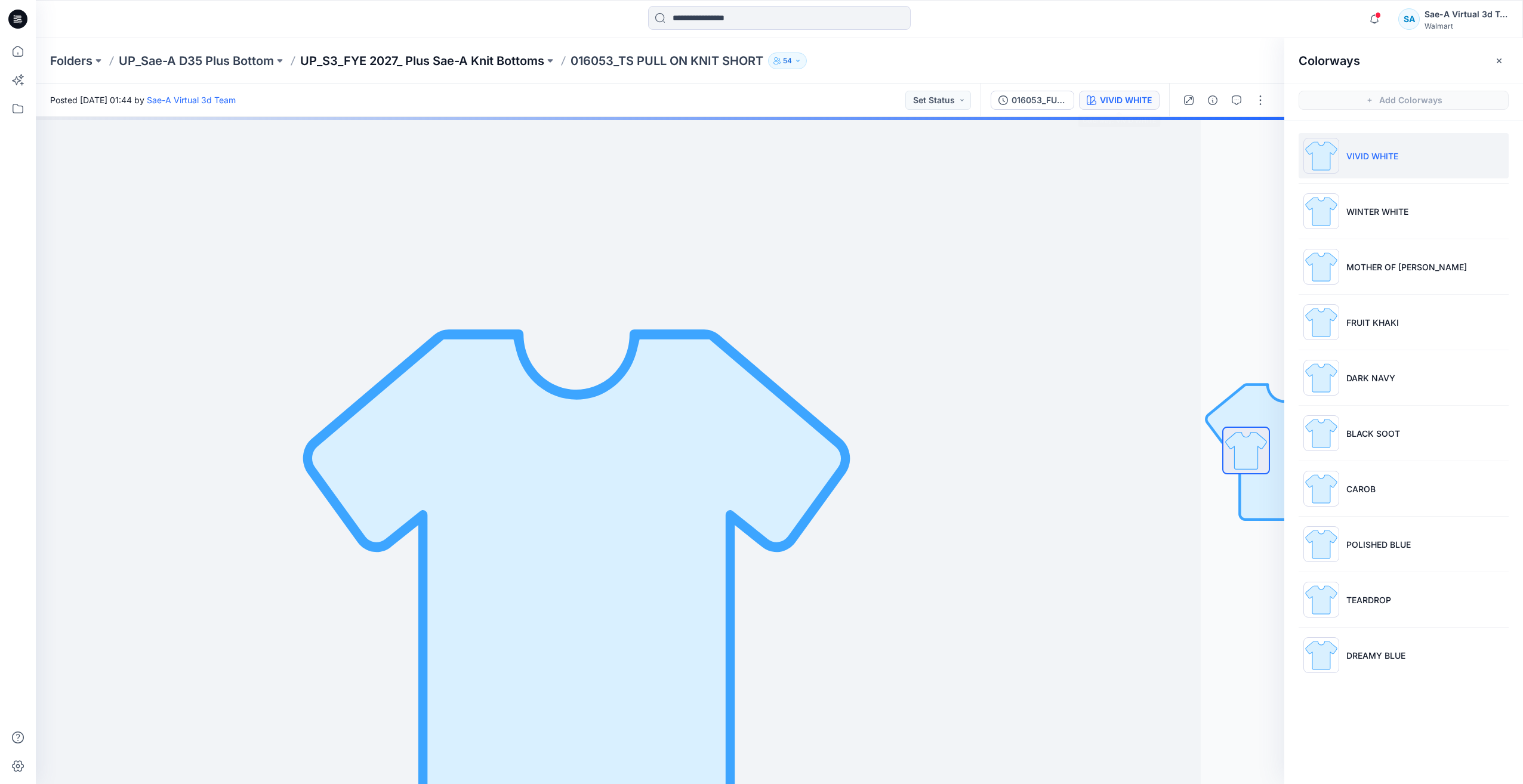
click at [477, 64] on p "UP_S3_FYE 2027_ Plus Sae-A Knit Bottoms" at bounding box center [422, 61] width 244 height 17
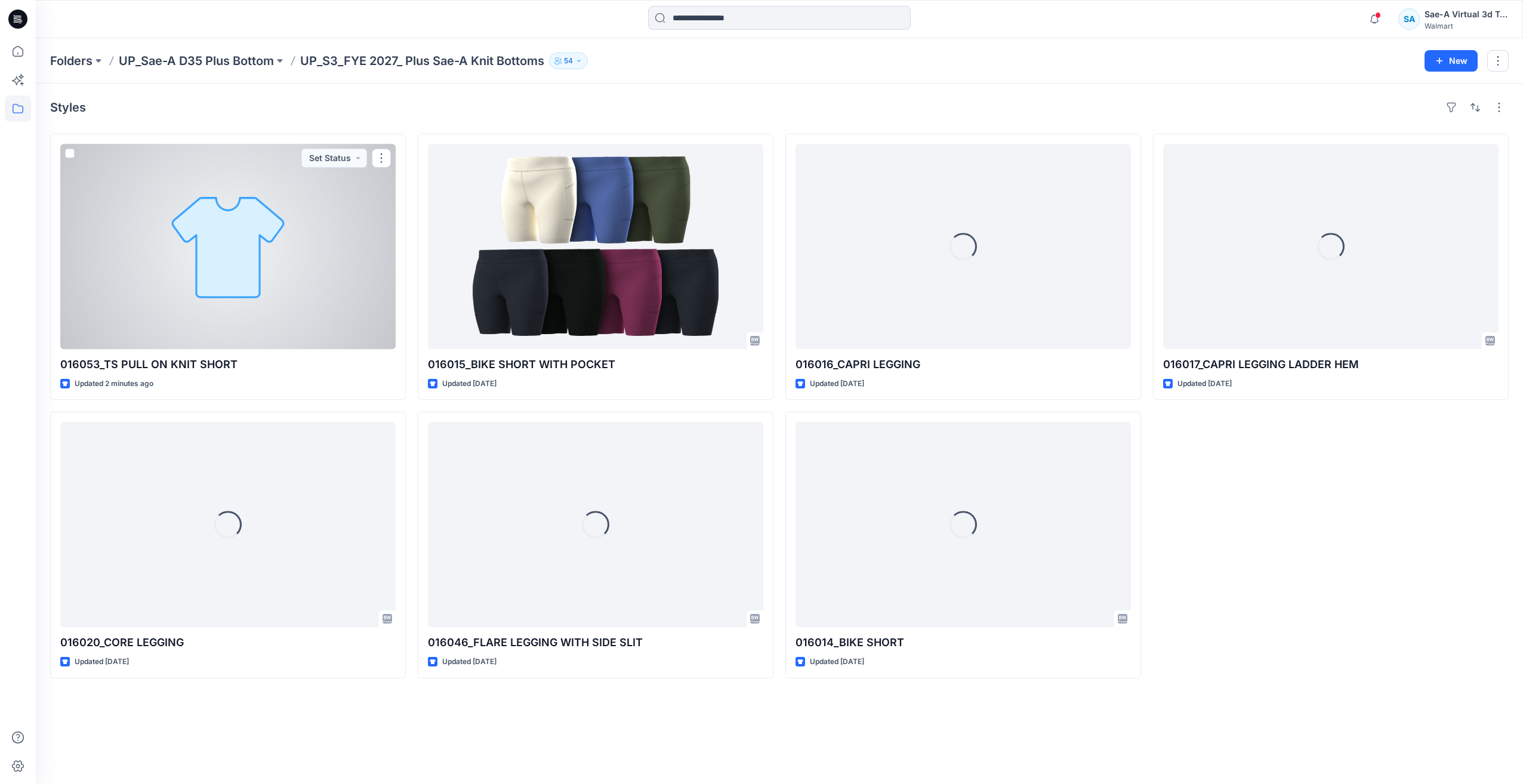
click at [153, 308] on div at bounding box center [228, 246] width 336 height 205
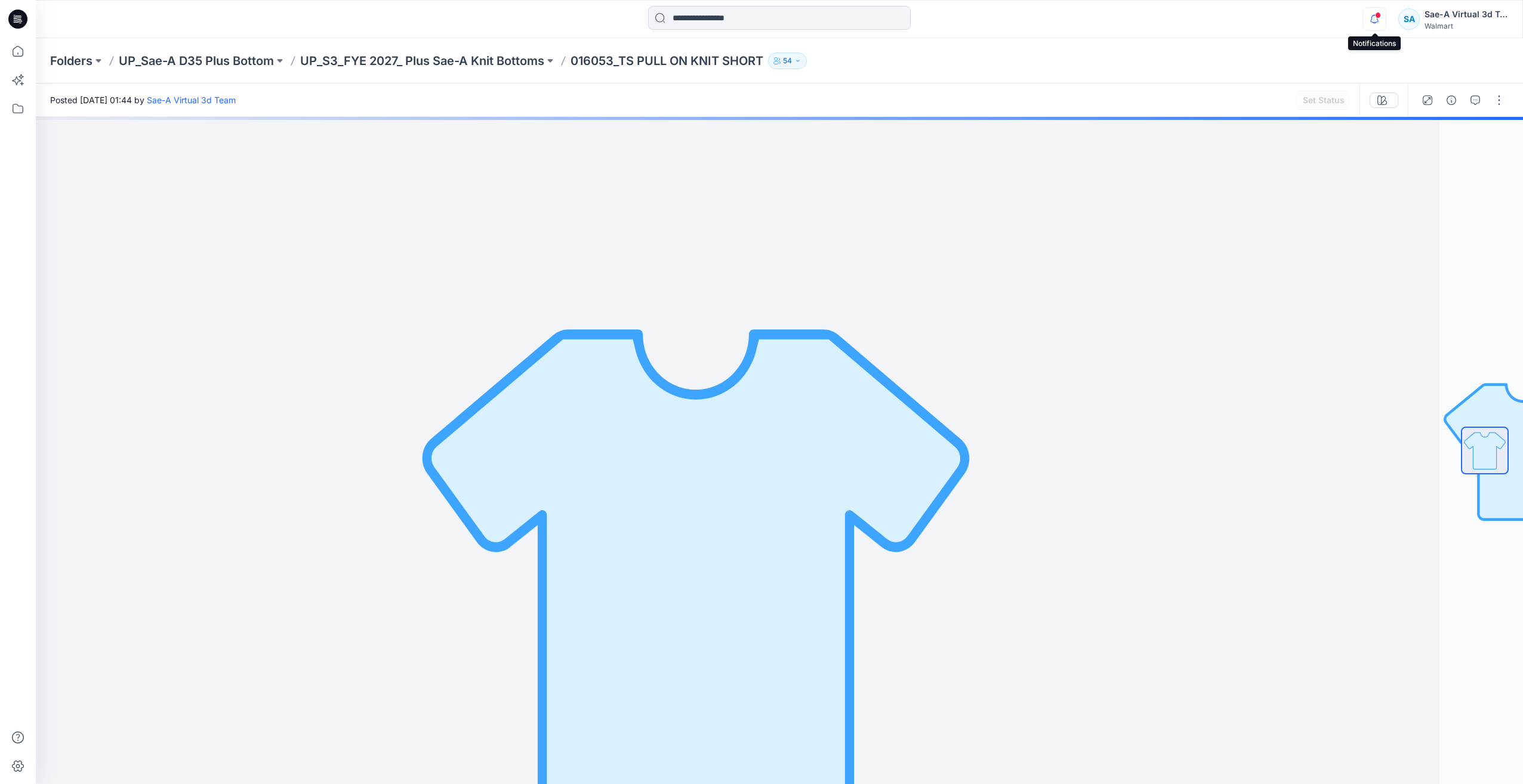
click at [1383, 17] on icon "button" at bounding box center [1374, 19] width 23 height 24
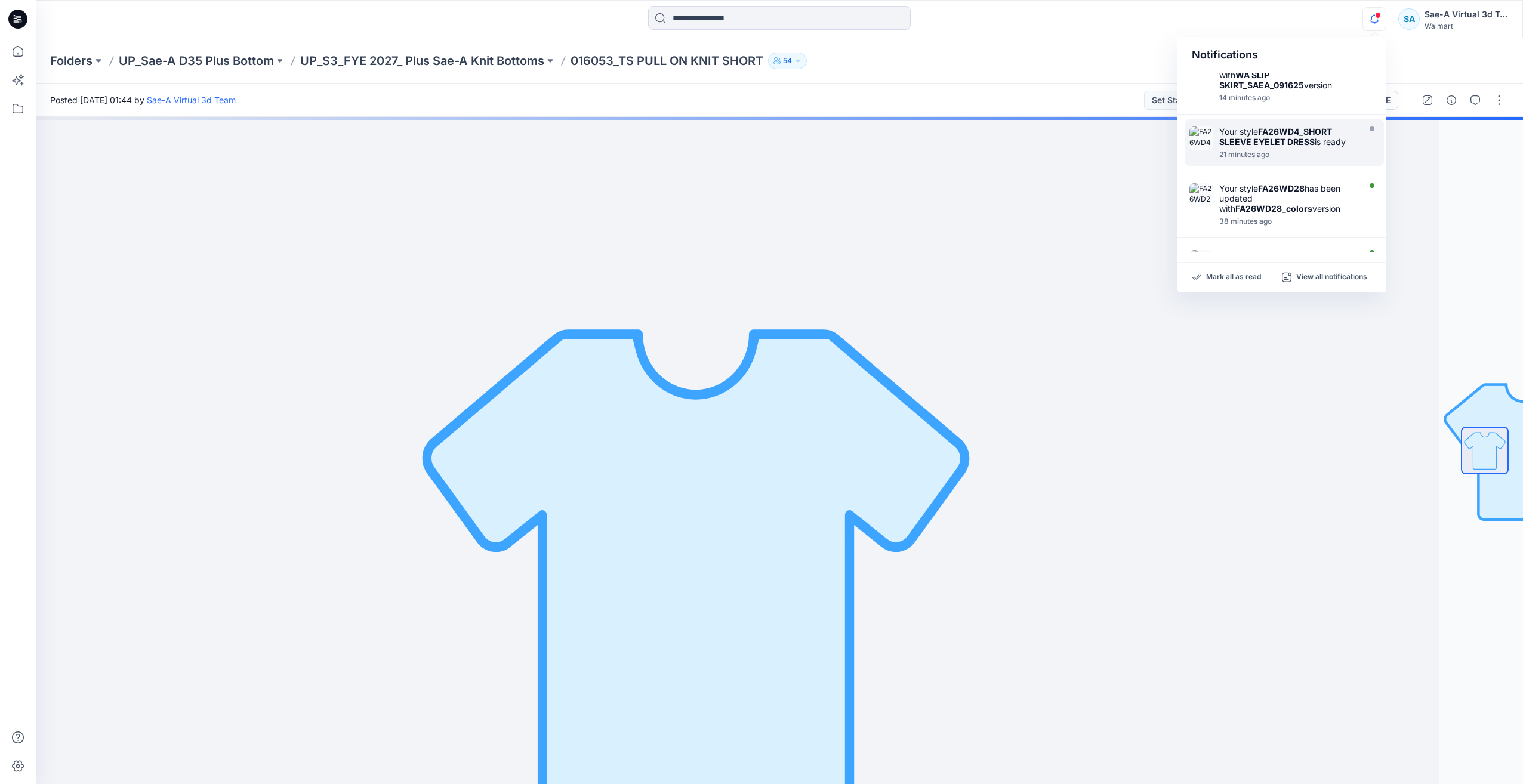
scroll to position [119, 0]
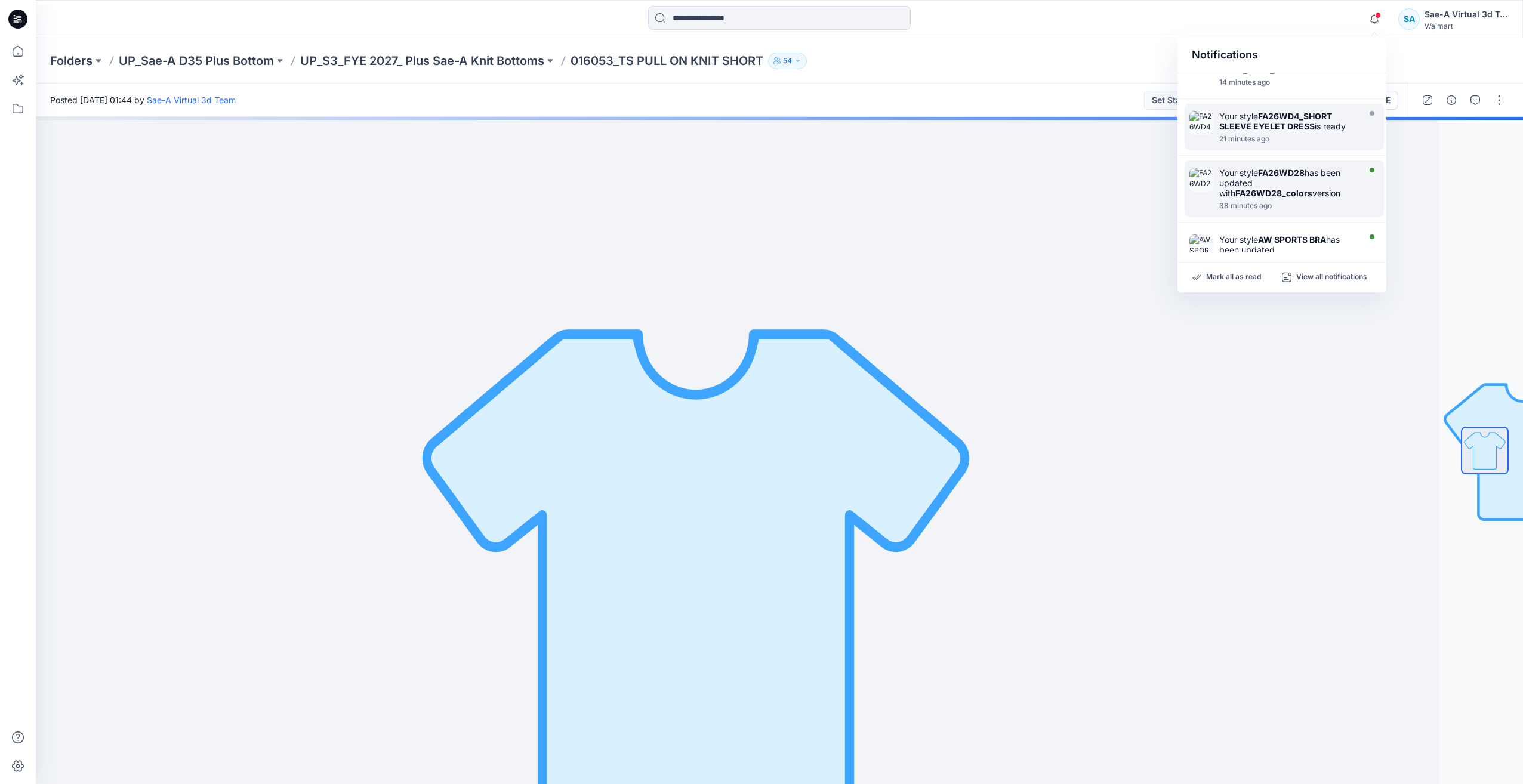
click at [1268, 205] on div "38 minutes ago" at bounding box center [1288, 205] width 137 height 8
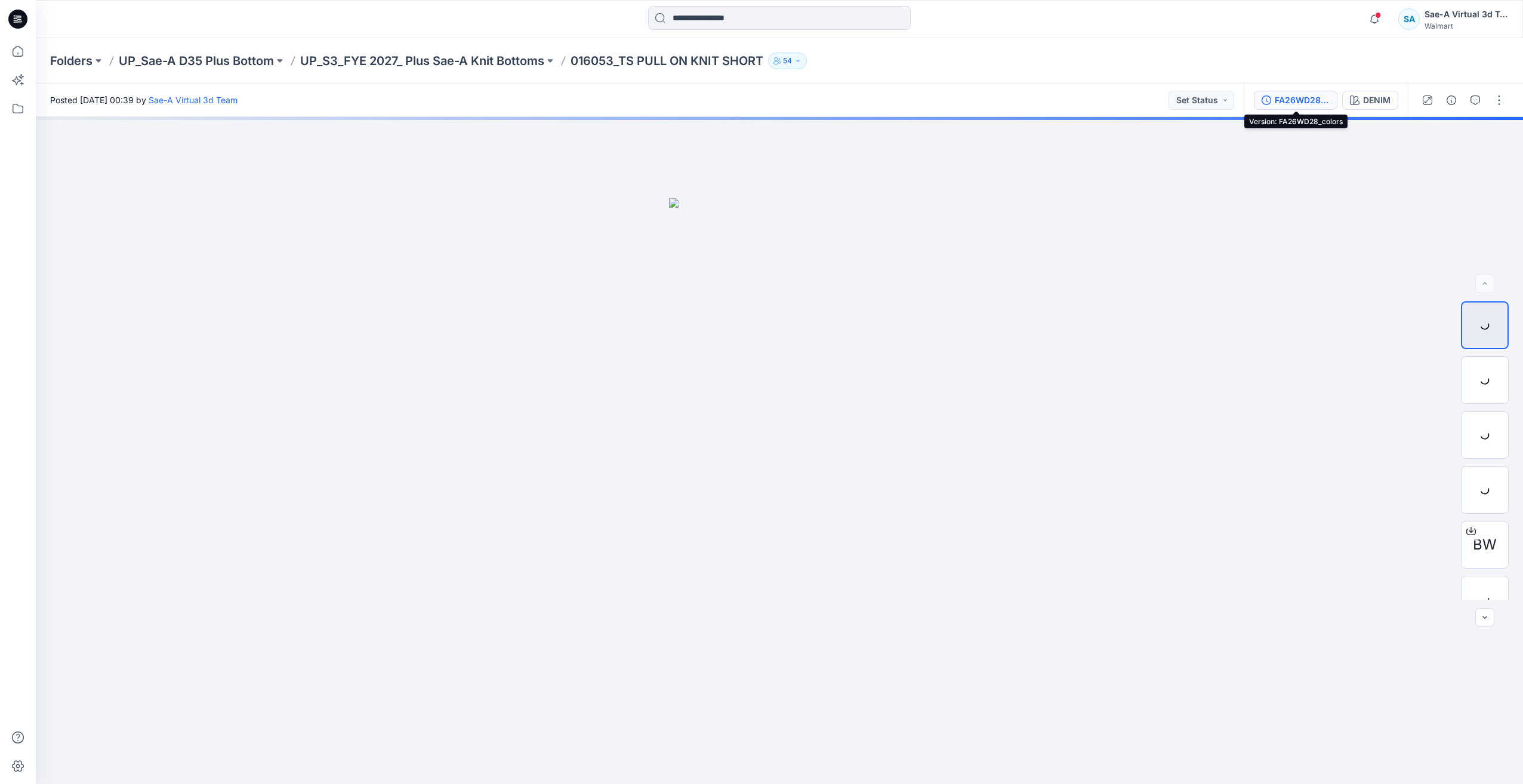
click at [1291, 107] on button "FA26WD28_colors" at bounding box center [1296, 100] width 84 height 19
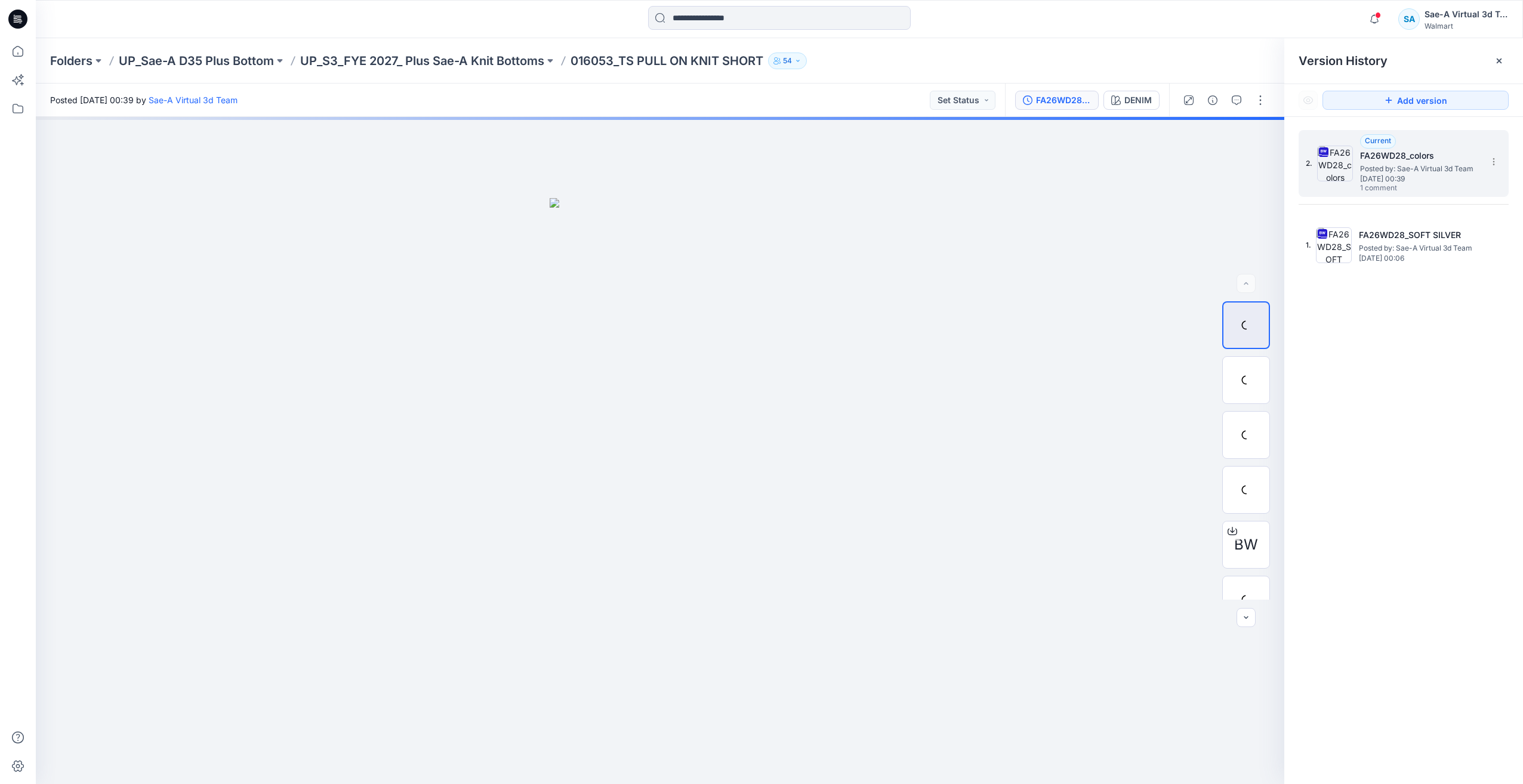
click at [1417, 194] on div "2. Current FA26WD28_colors Posted by: Sae-A Virtual 3d Team Monday, September 2…" at bounding box center [1404, 163] width 210 height 67
click at [1246, 105] on div at bounding box center [1224, 100] width 110 height 33
click at [1238, 105] on button "button" at bounding box center [1237, 100] width 19 height 19
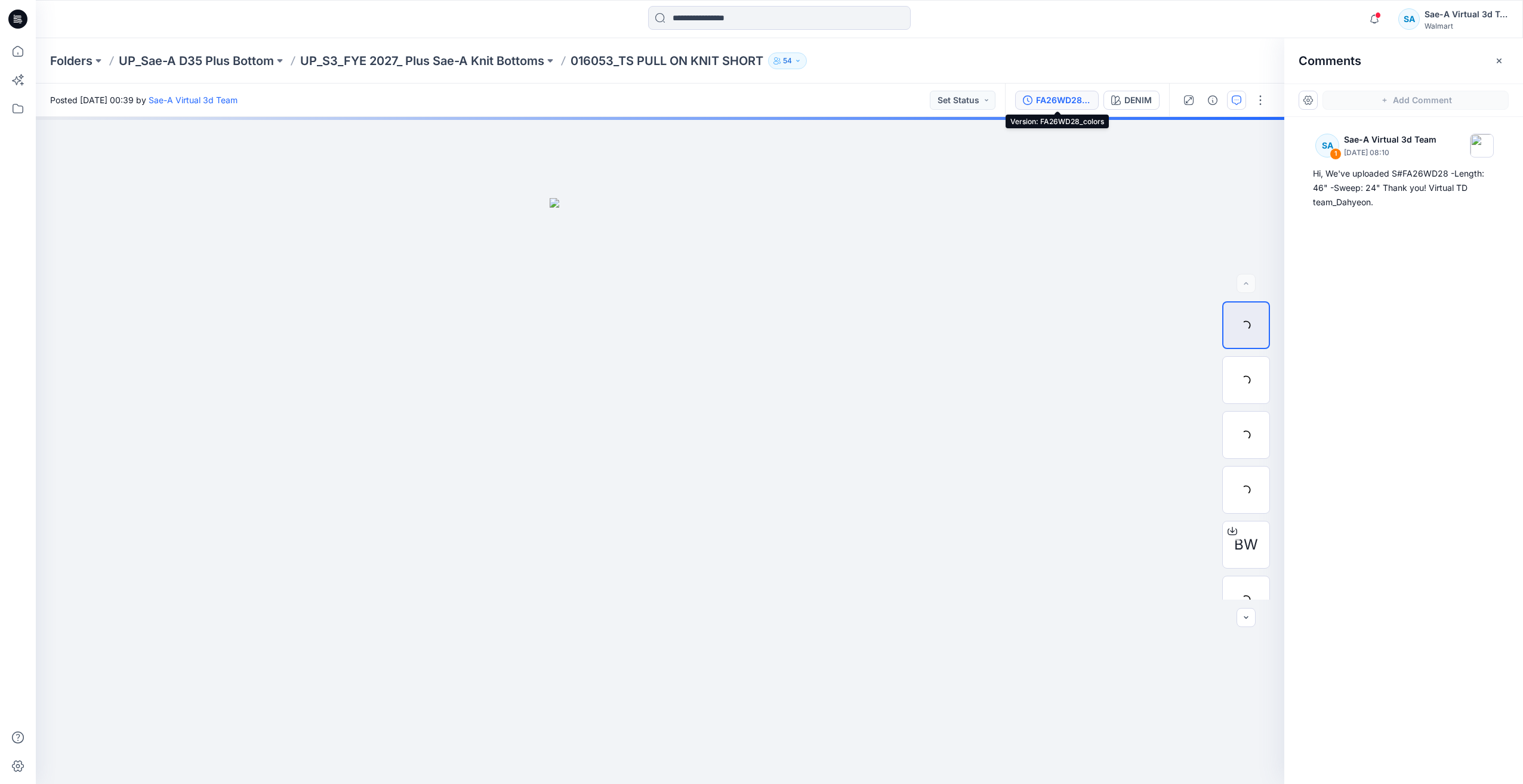
click at [1074, 100] on div "FA26WD28_colors" at bounding box center [1063, 100] width 55 height 13
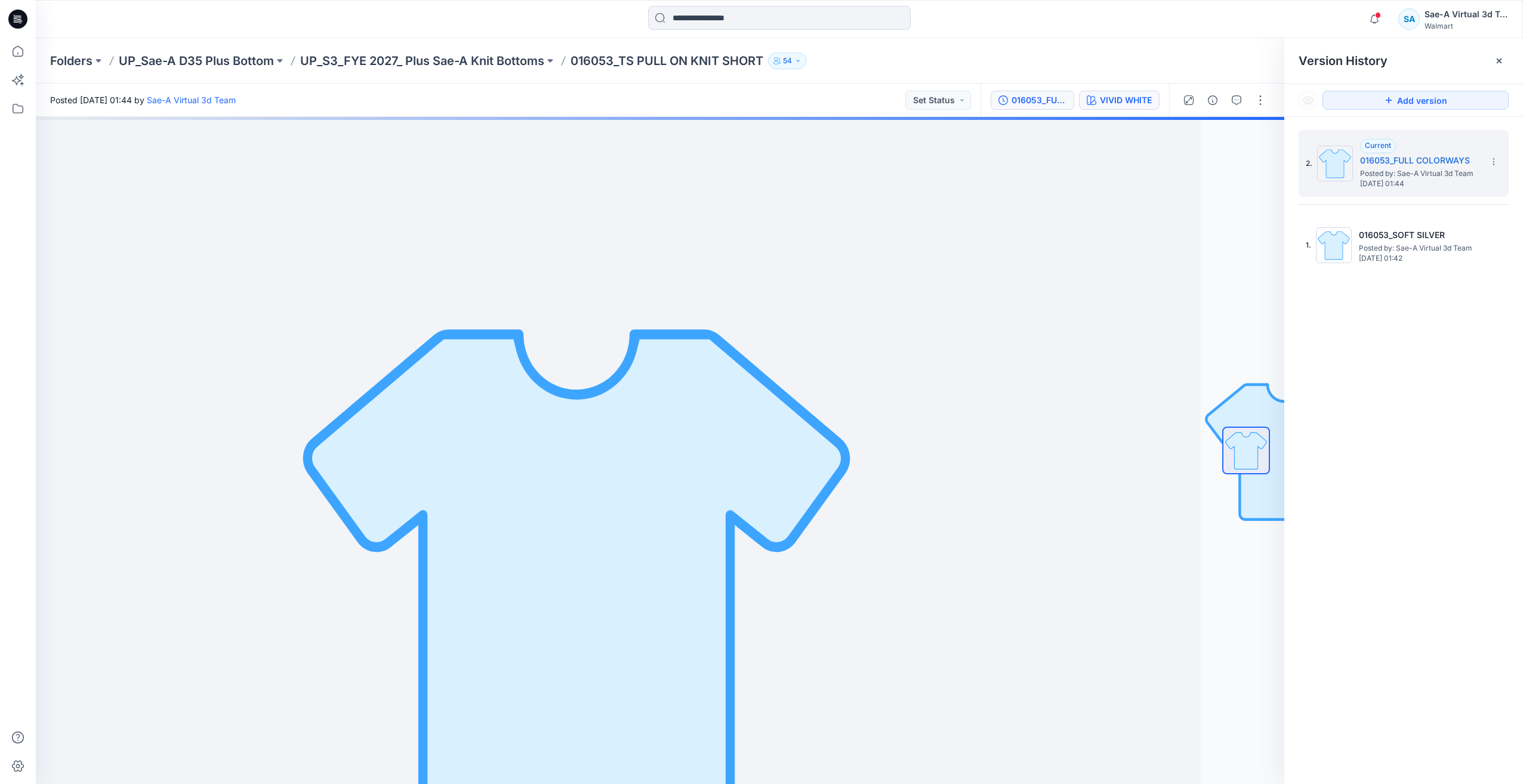
click at [1115, 101] on div "VIVID WHITE" at bounding box center [1126, 100] width 52 height 13
